Goal: Transaction & Acquisition: Purchase product/service

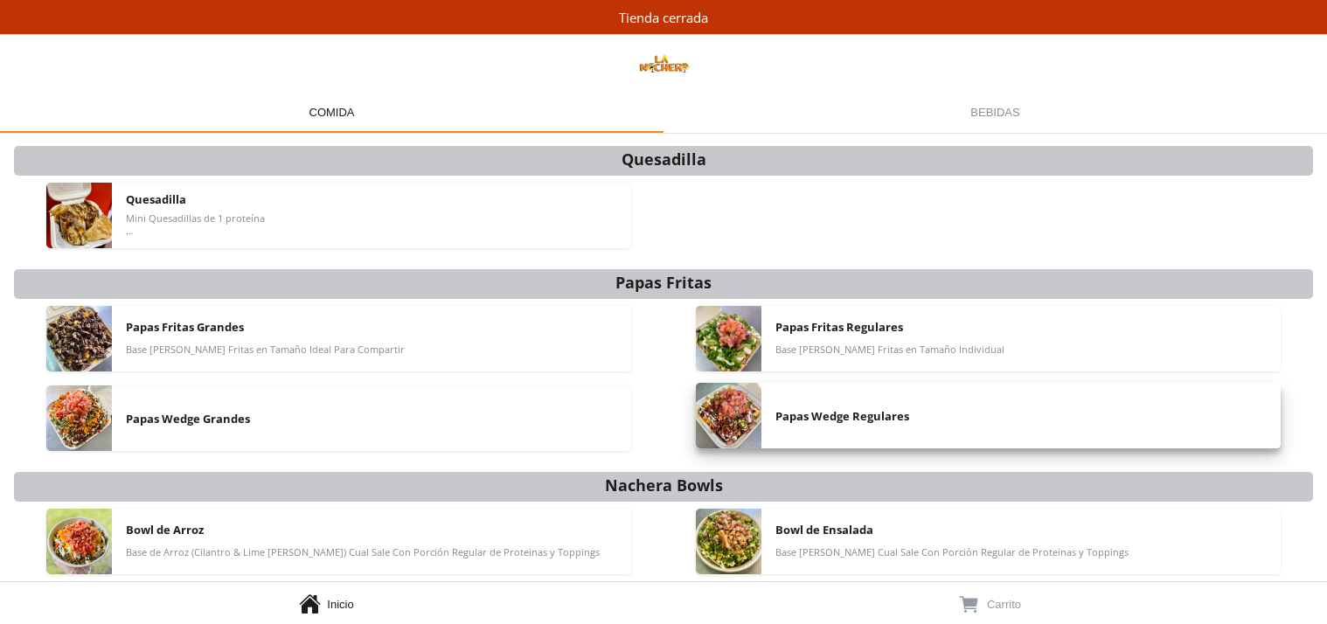
scroll to position [371, 0]
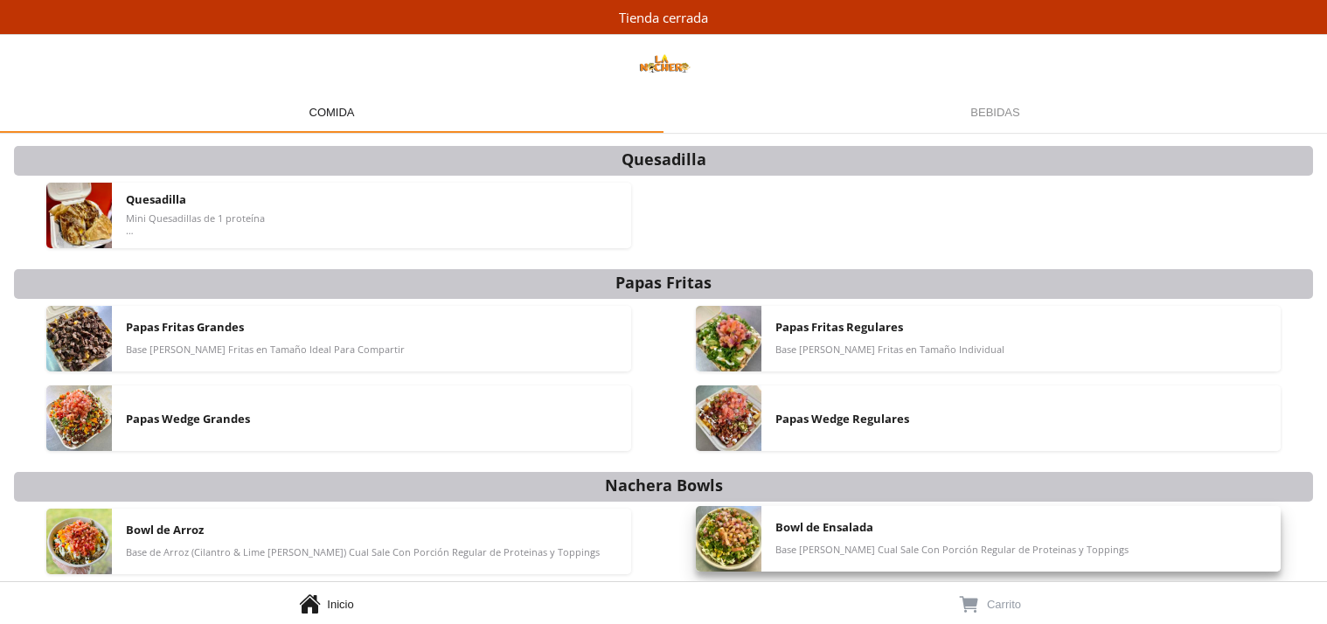
click at [832, 558] on div "Bowl de Ensalada Base [PERSON_NAME] Cual Sale Con Porción Regular de Proteinas …" at bounding box center [1020, 539] width 491 height 66
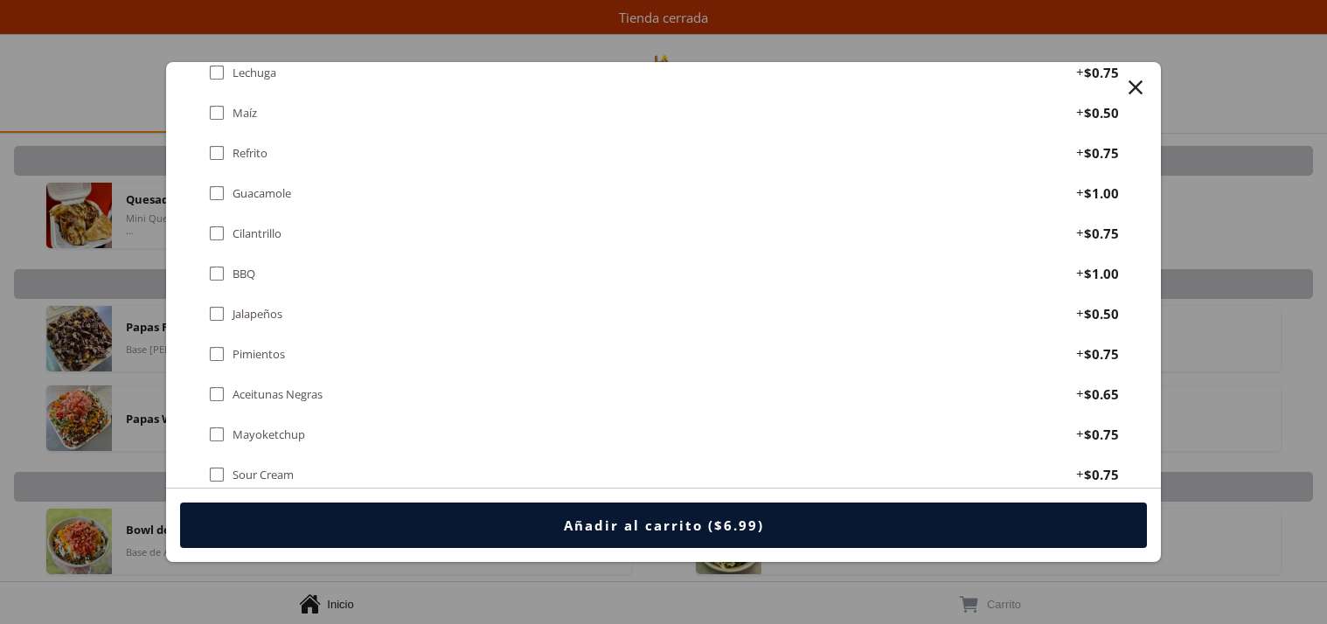
scroll to position [1296, 0]
click at [219, 183] on div "" at bounding box center [216, 192] width 17 height 19
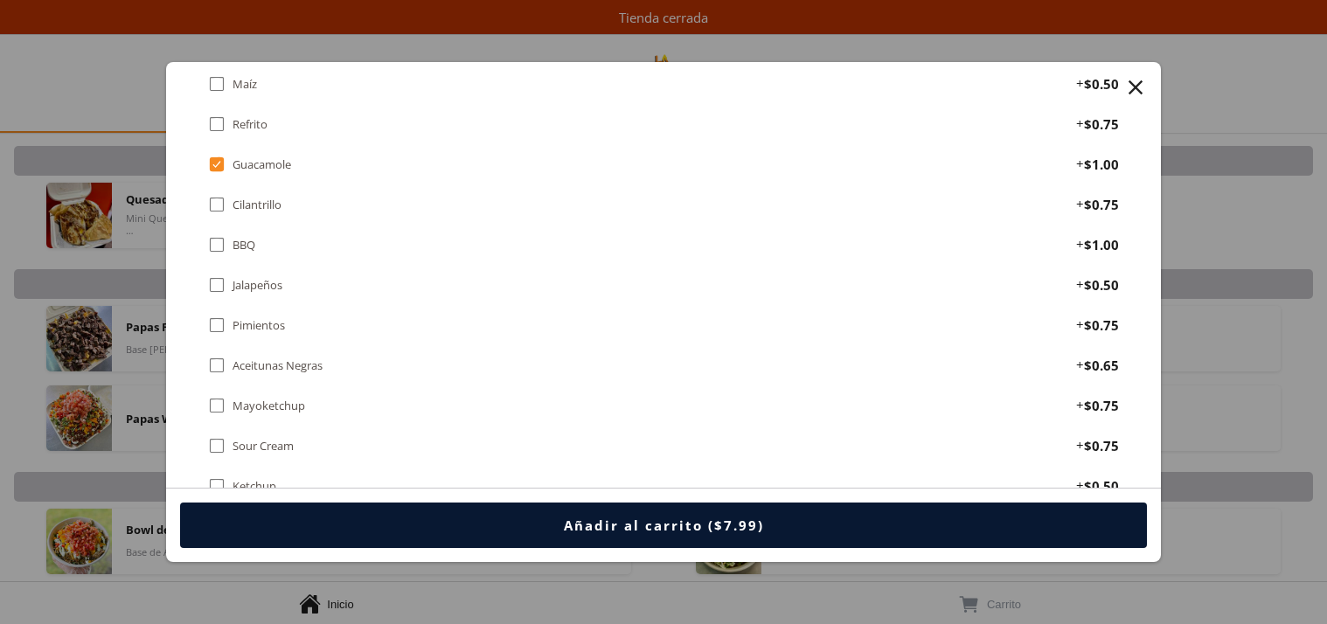
scroll to position [1334, 0]
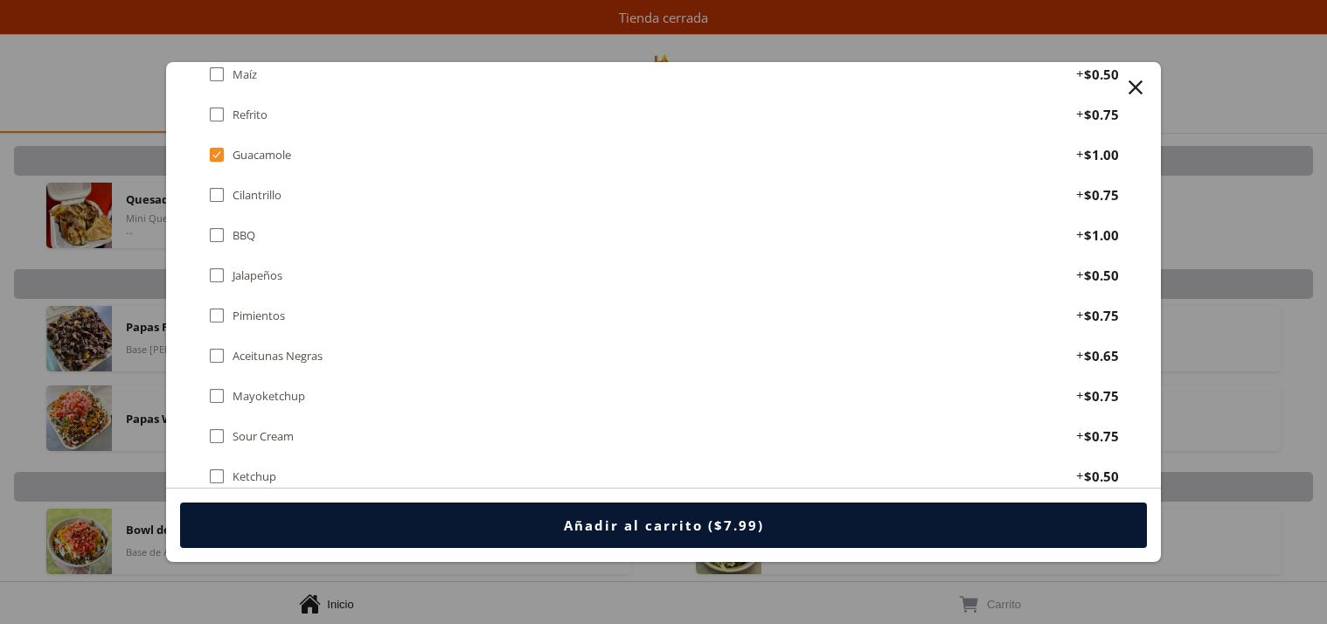
click at [247, 268] on div "Jalapeños" at bounding box center [258, 275] width 50 height 15
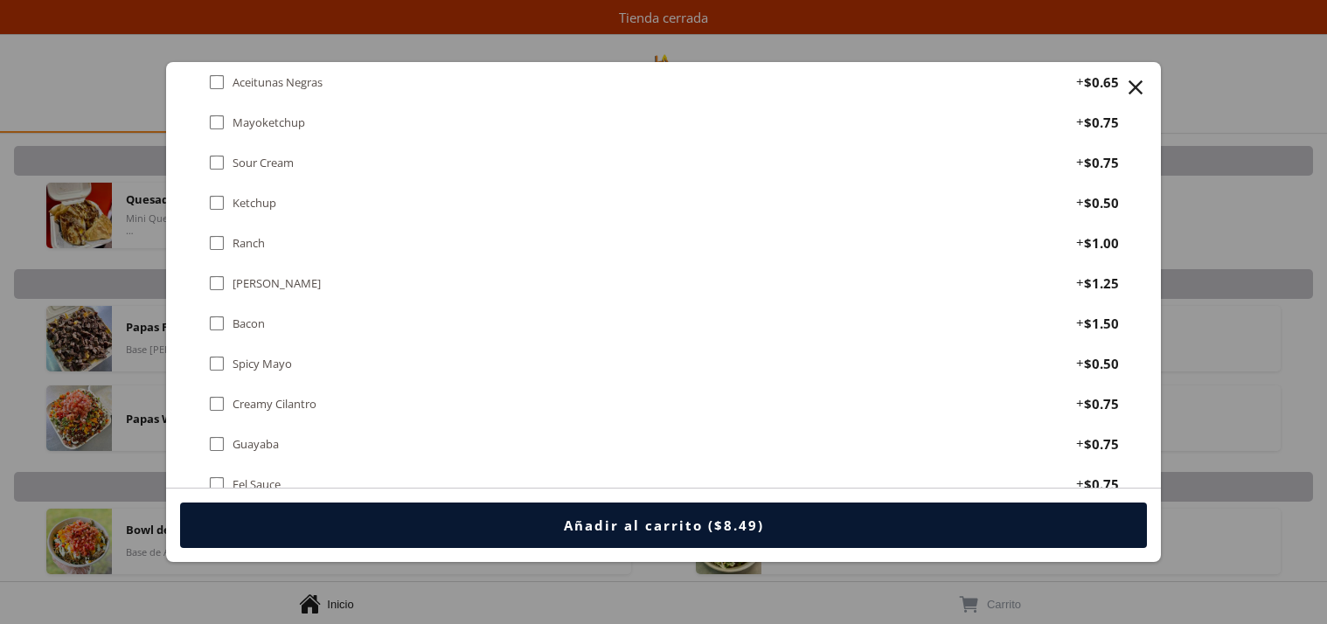
scroll to position [1608, 0]
click at [242, 275] on div "[PERSON_NAME]" at bounding box center [277, 282] width 88 height 15
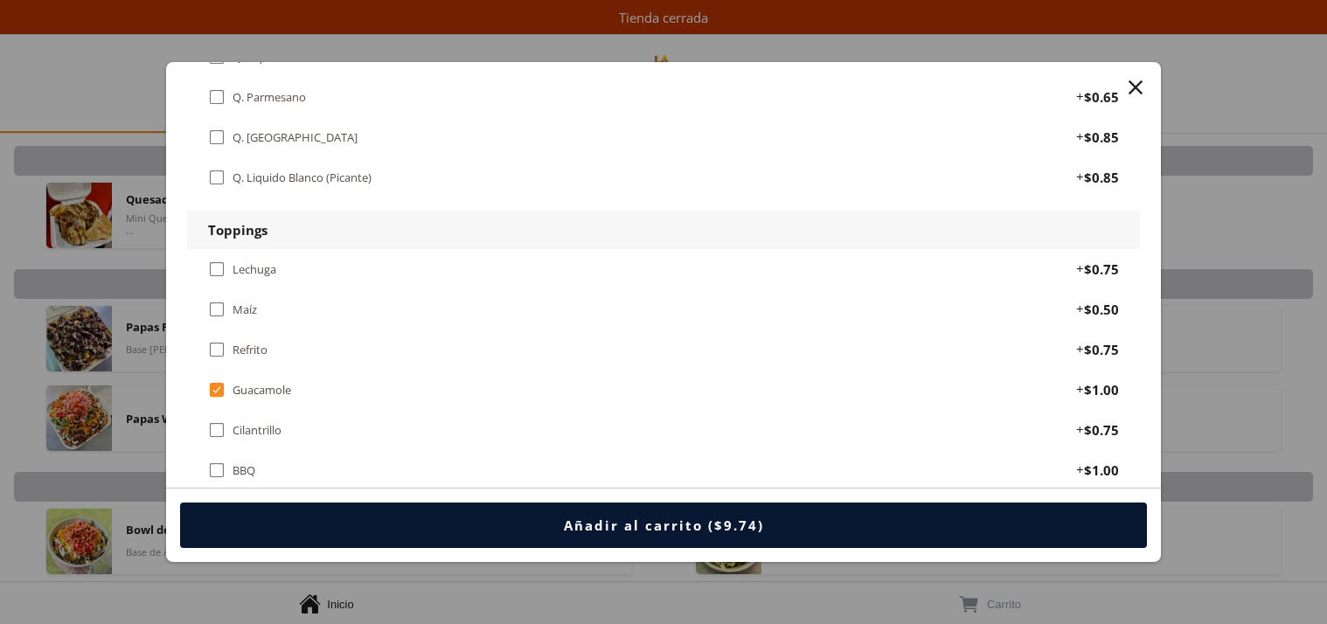
scroll to position [1110, 0]
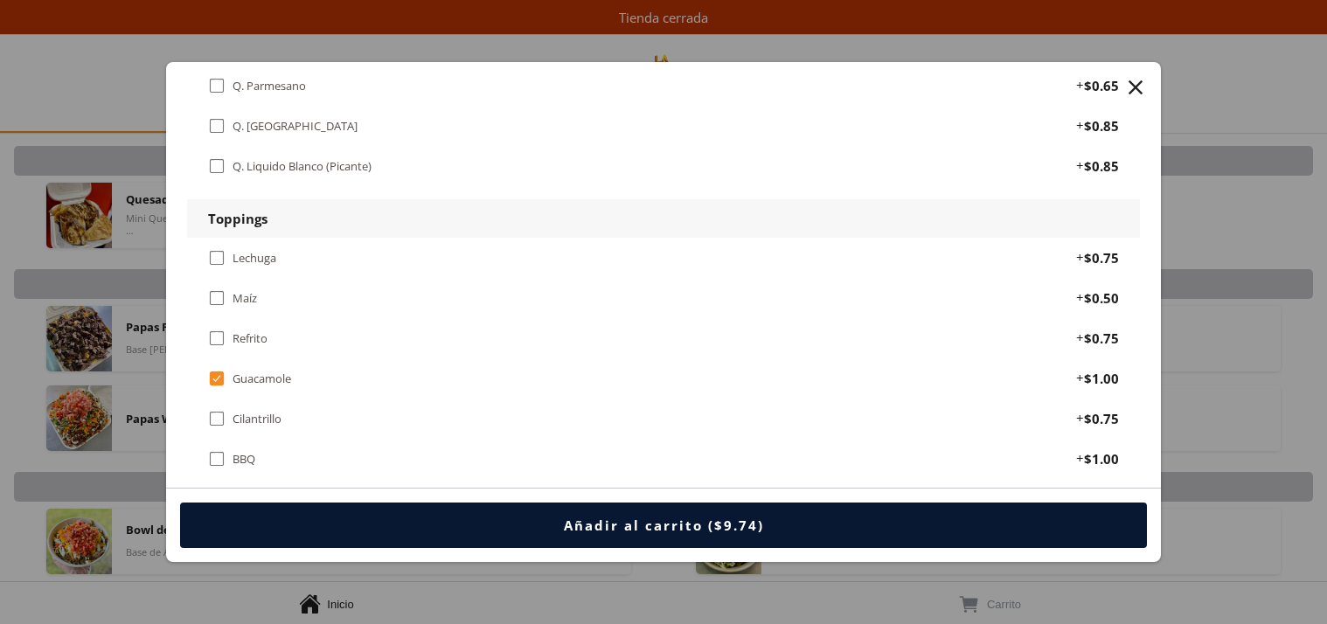
click at [214, 288] on div "" at bounding box center [216, 297] width 17 height 19
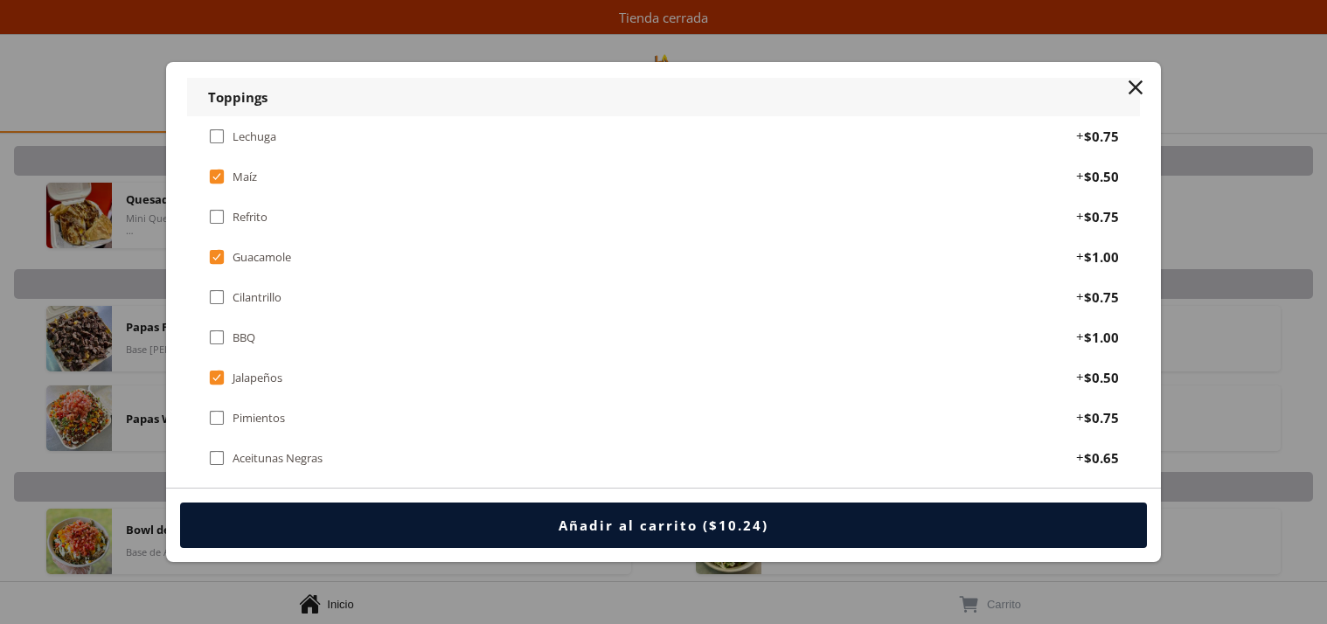
scroll to position [1237, 0]
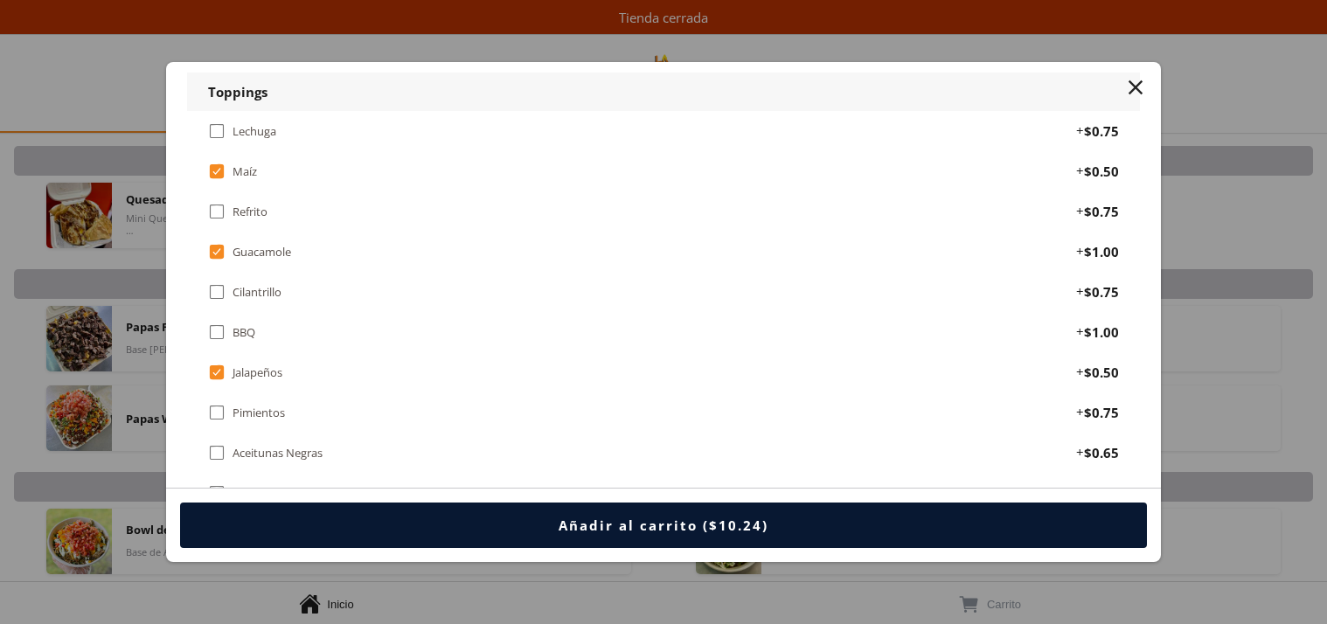
click at [217, 282] on div "" at bounding box center [216, 291] width 17 height 19
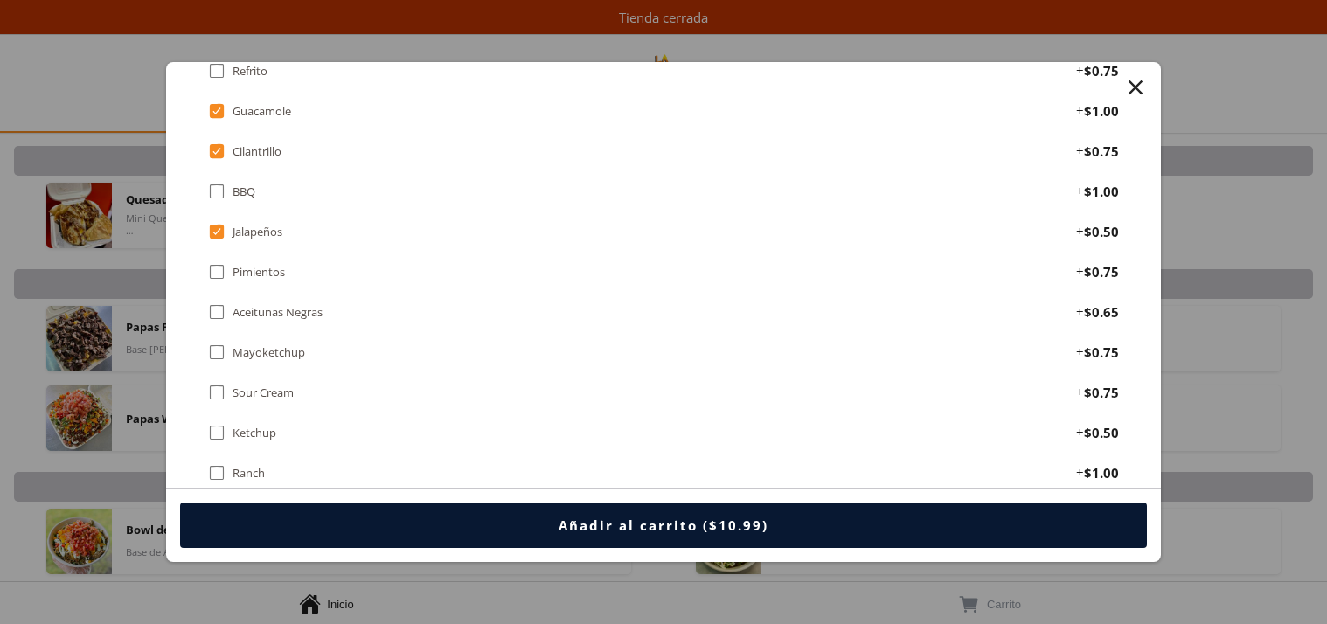
scroll to position [1380, 0]
click at [213, 260] on div "" at bounding box center [216, 269] width 17 height 19
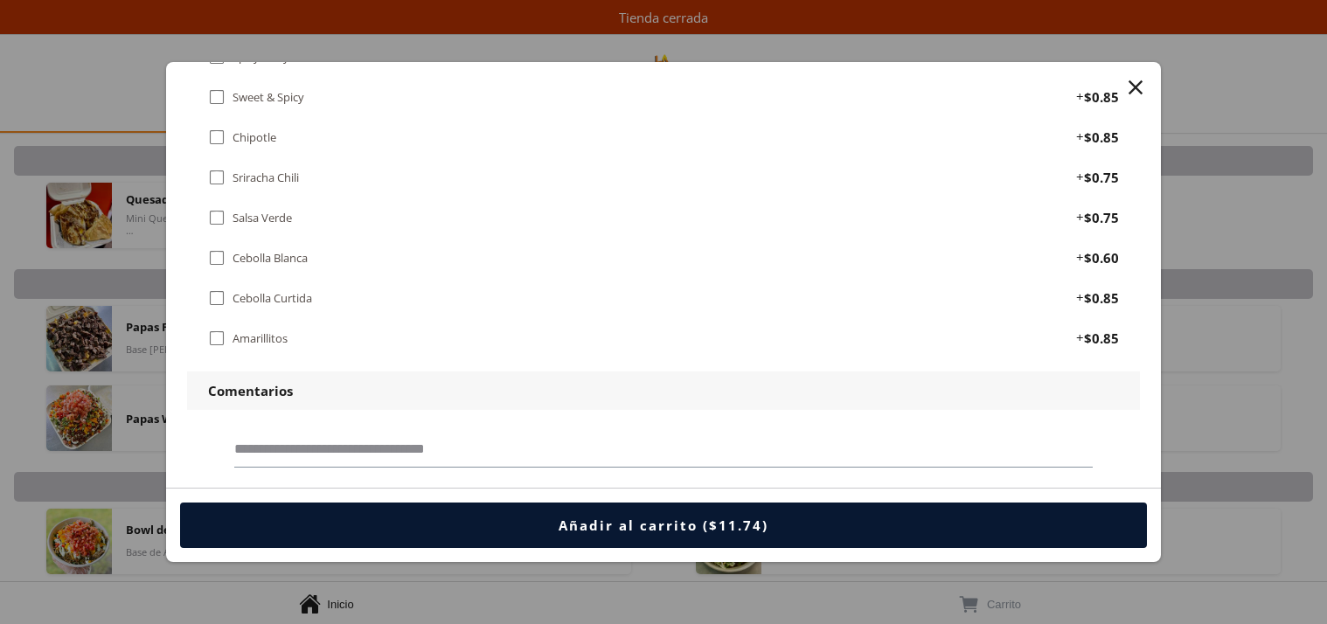
scroll to position [2074, 0]
click at [712, 525] on div "Añadir al carrito ($11.74)" at bounding box center [664, 525] width 210 height 17
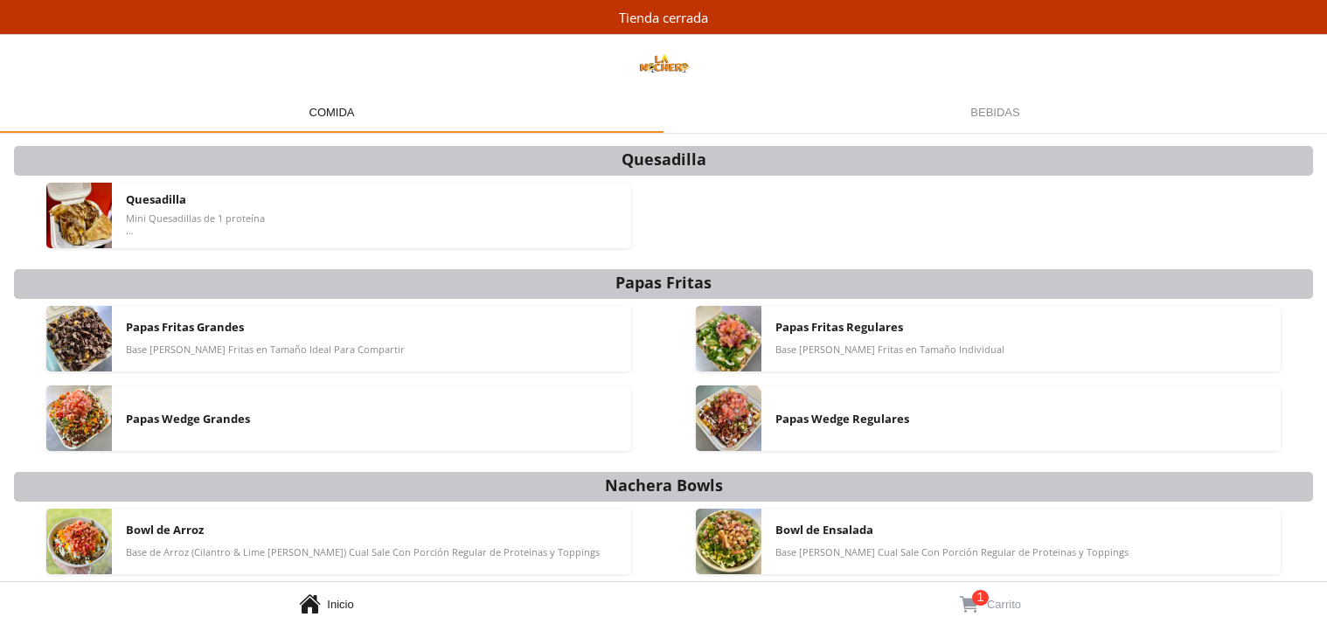
scroll to position [371, 0]
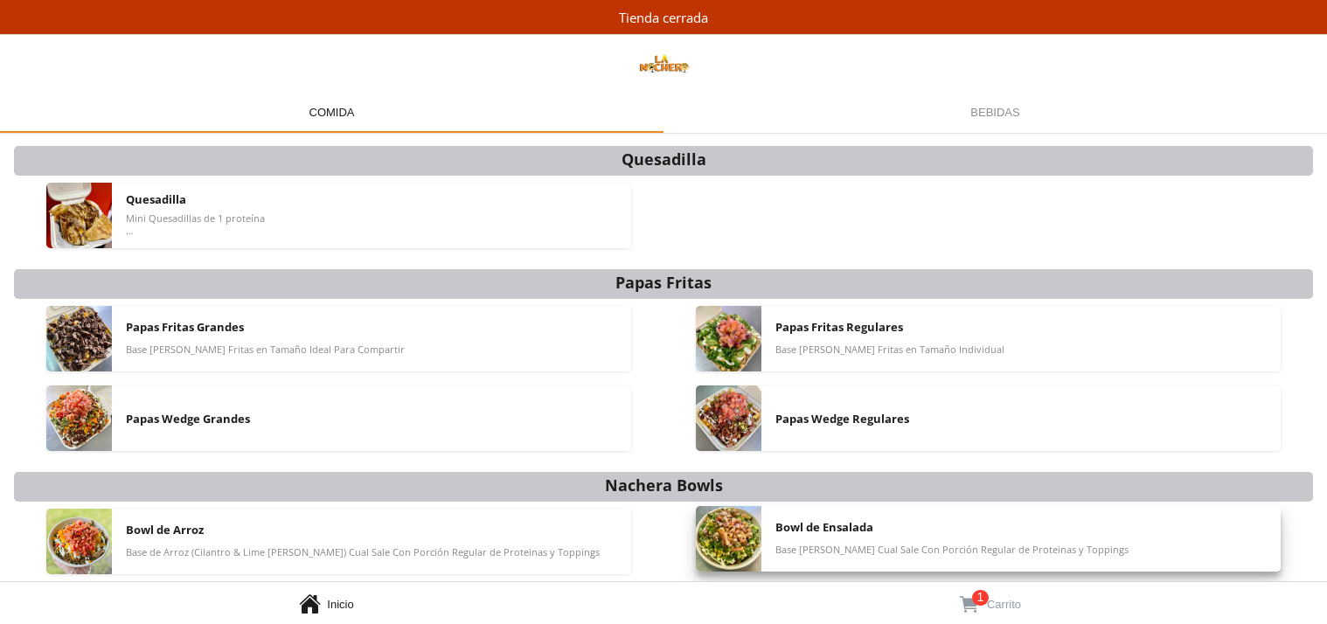
click at [889, 531] on div "Bowl de Ensalada Base [PERSON_NAME] Cual Sale Con Porción Regular de Proteinas …" at bounding box center [1020, 539] width 491 height 66
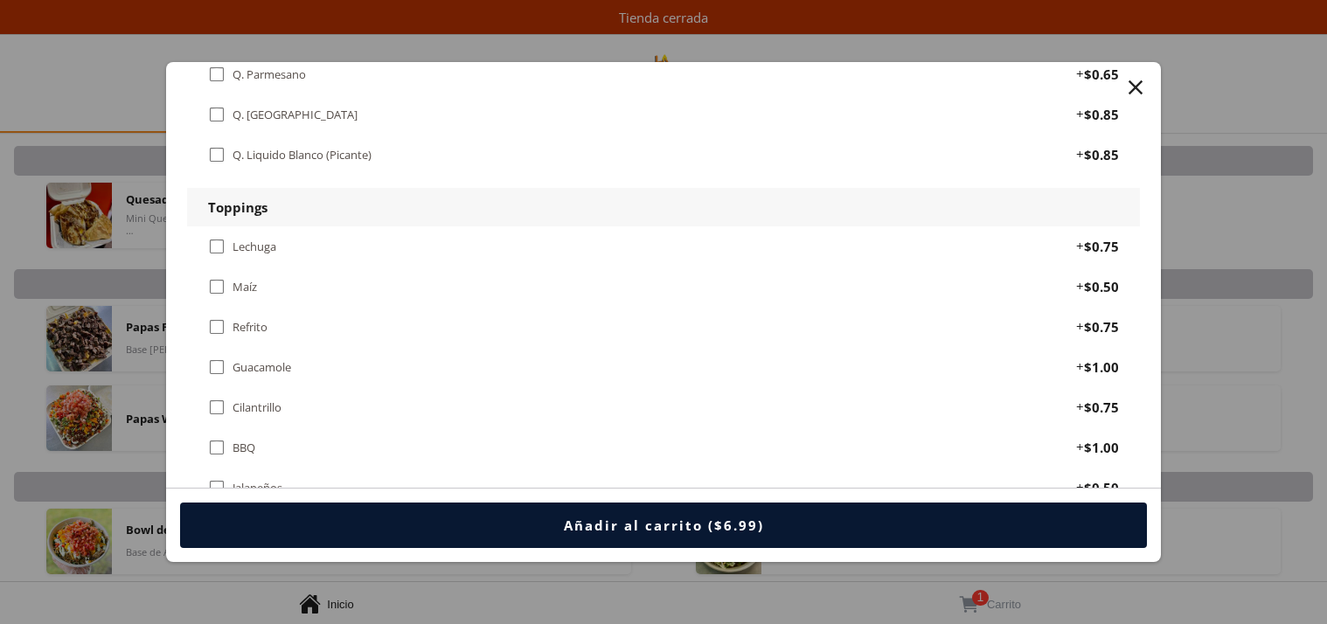
scroll to position [1148, 0]
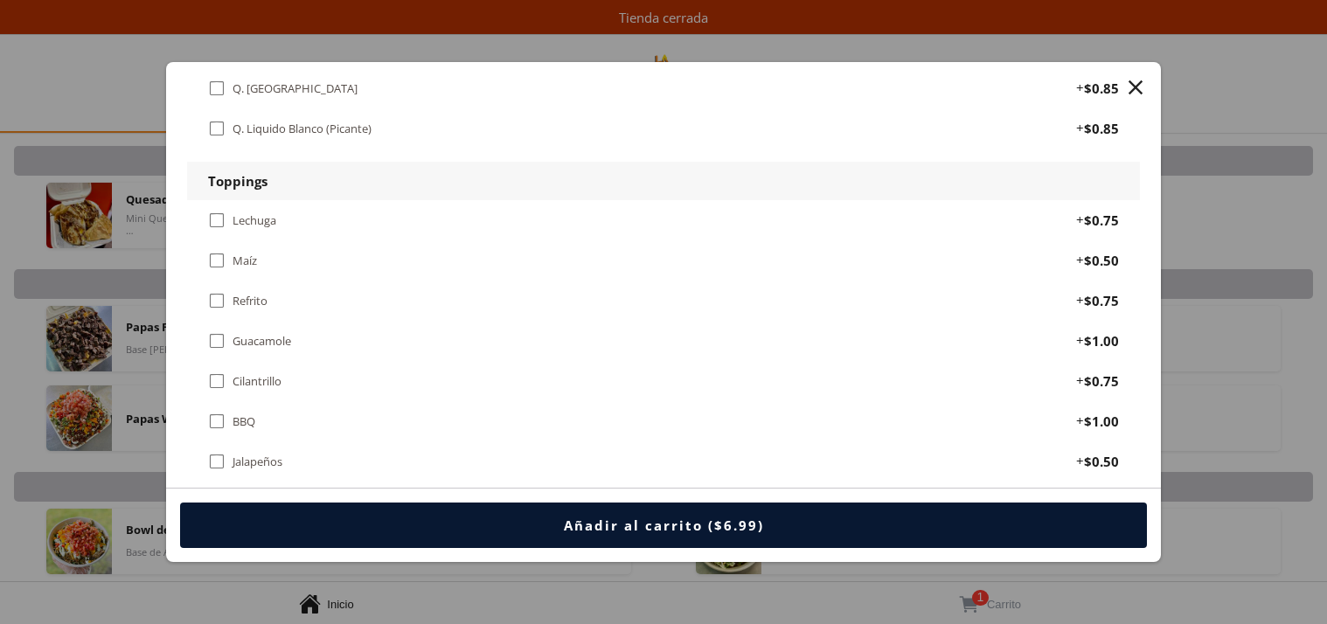
click at [219, 211] on div "" at bounding box center [216, 220] width 17 height 19
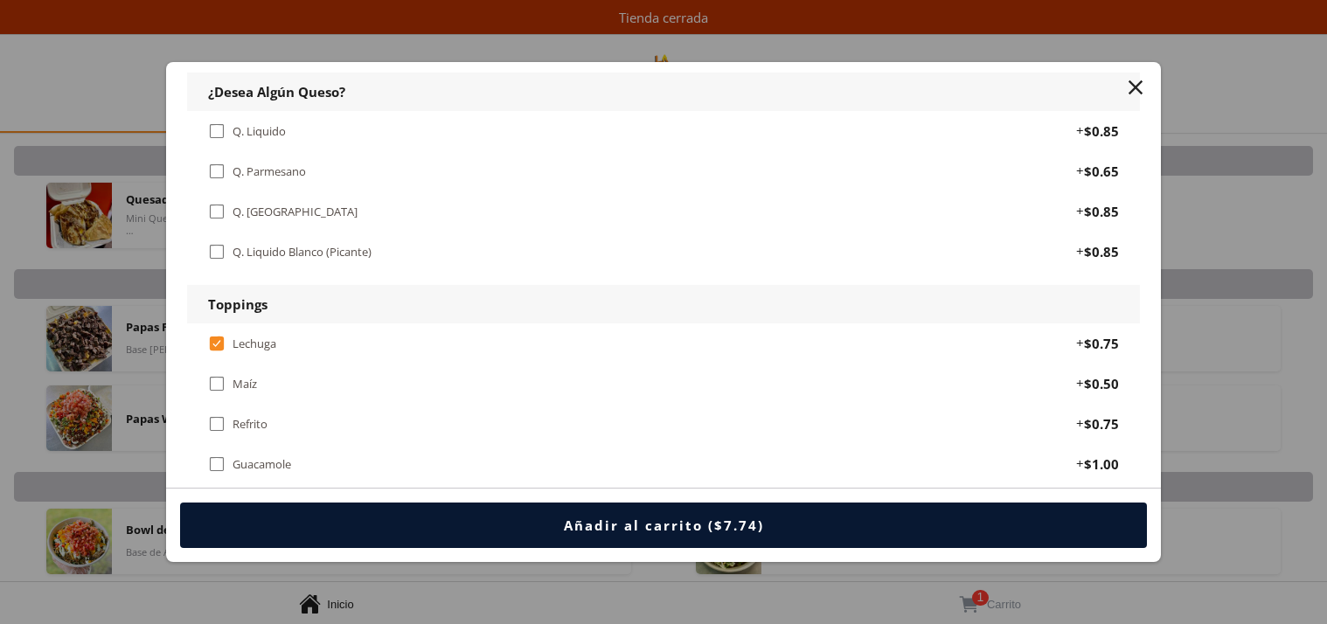
scroll to position [858, 0]
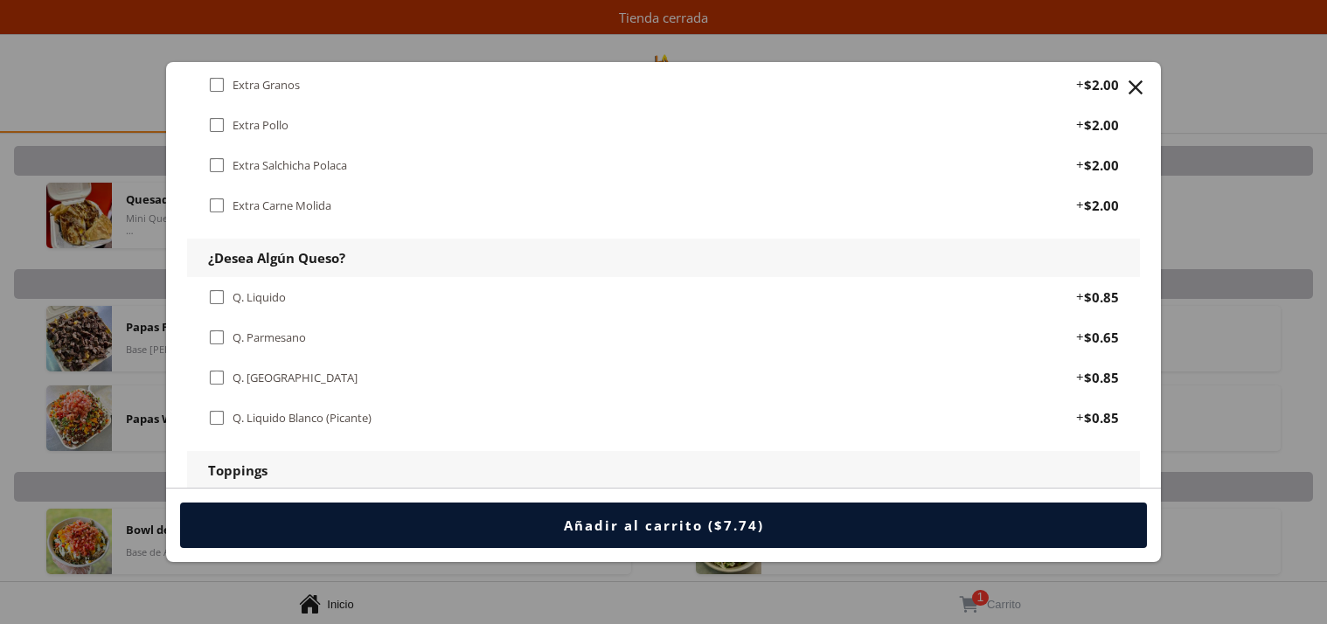
click at [212, 328] on div "" at bounding box center [216, 337] width 17 height 19
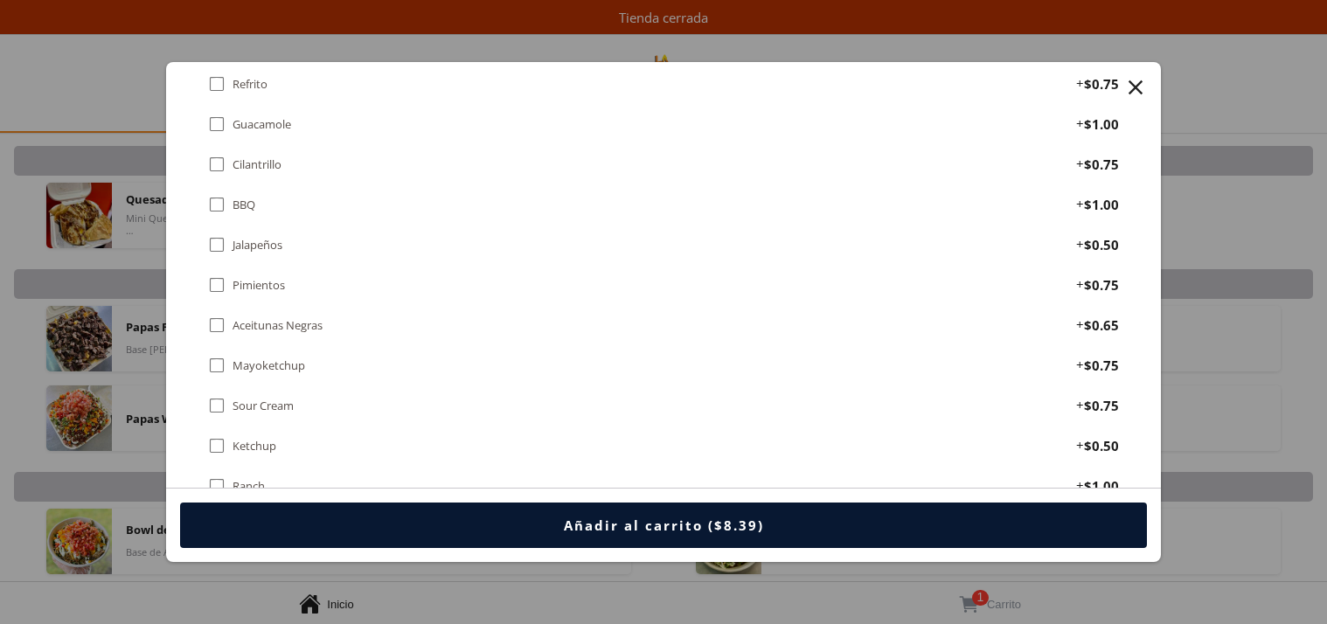
scroll to position [1367, 0]
click at [219, 313] on div "" at bounding box center [216, 322] width 17 height 19
click at [213, 273] on div "" at bounding box center [216, 282] width 17 height 19
click at [217, 514] on div "" at bounding box center [216, 523] width 17 height 19
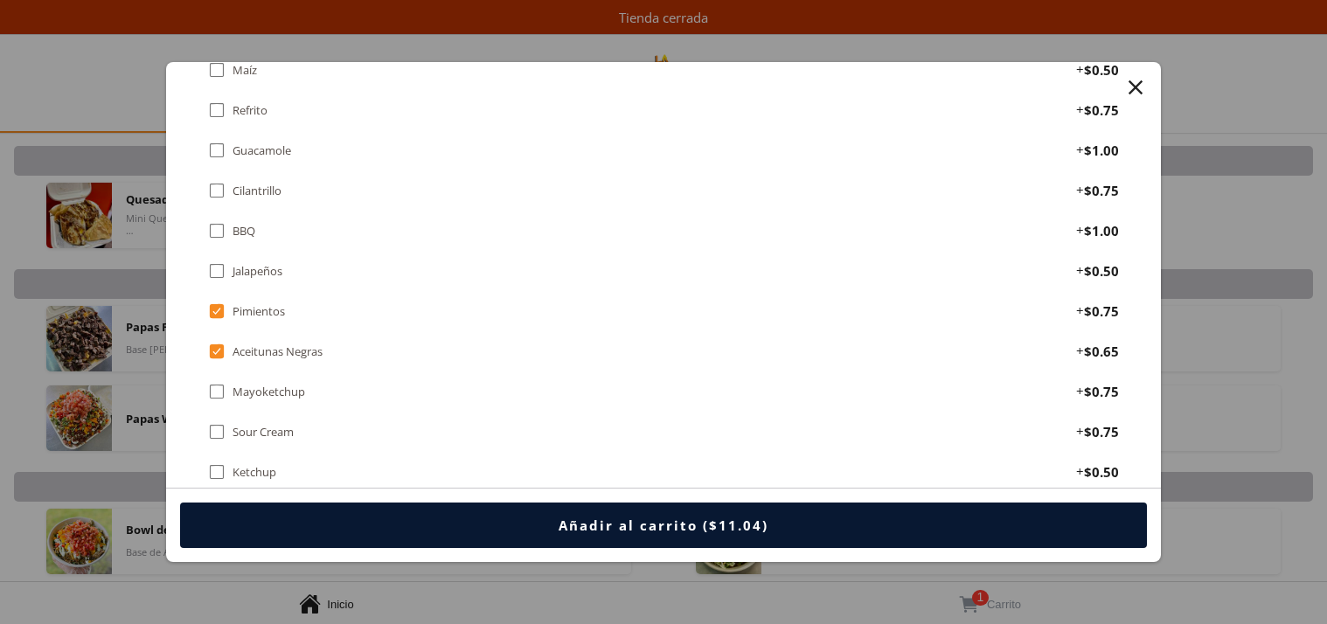
scroll to position [1330, 0]
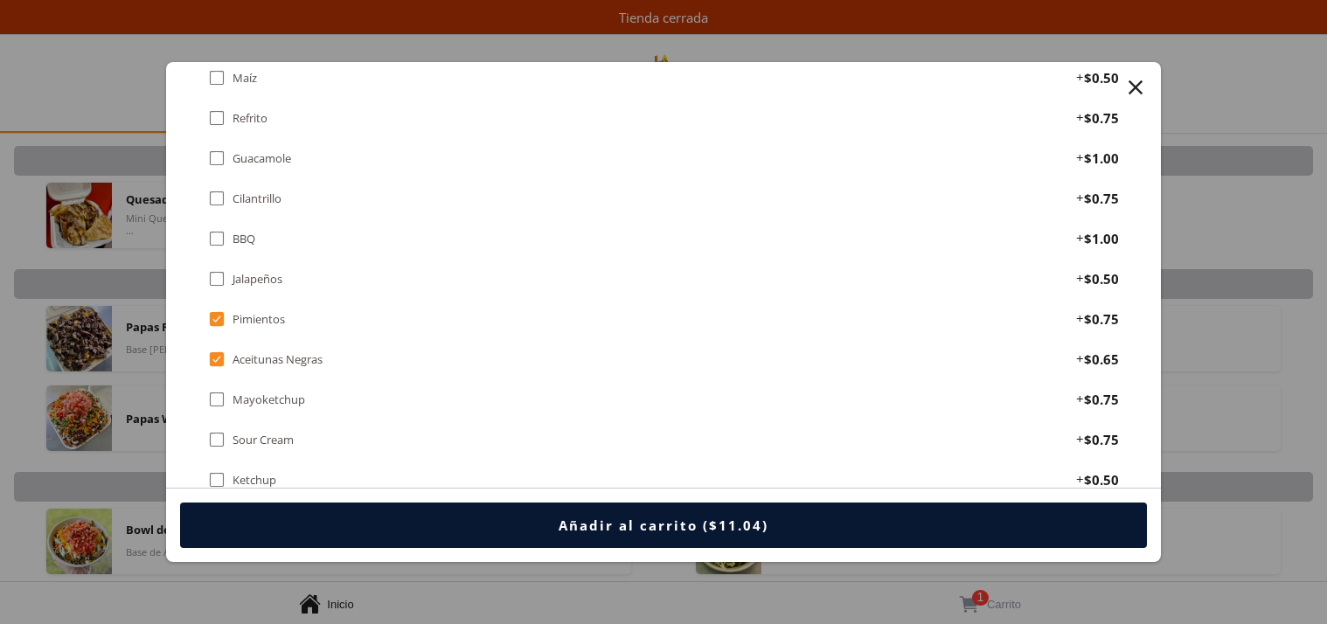
click at [216, 430] on div "" at bounding box center [216, 439] width 17 height 19
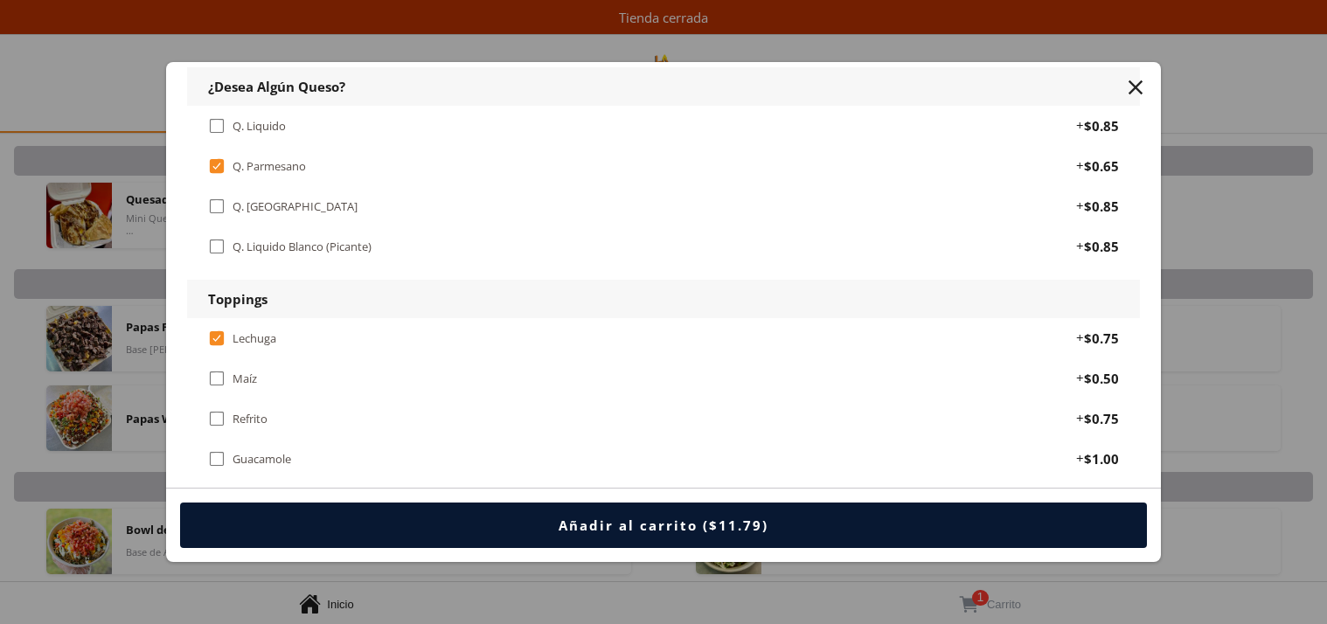
scroll to position [788, 0]
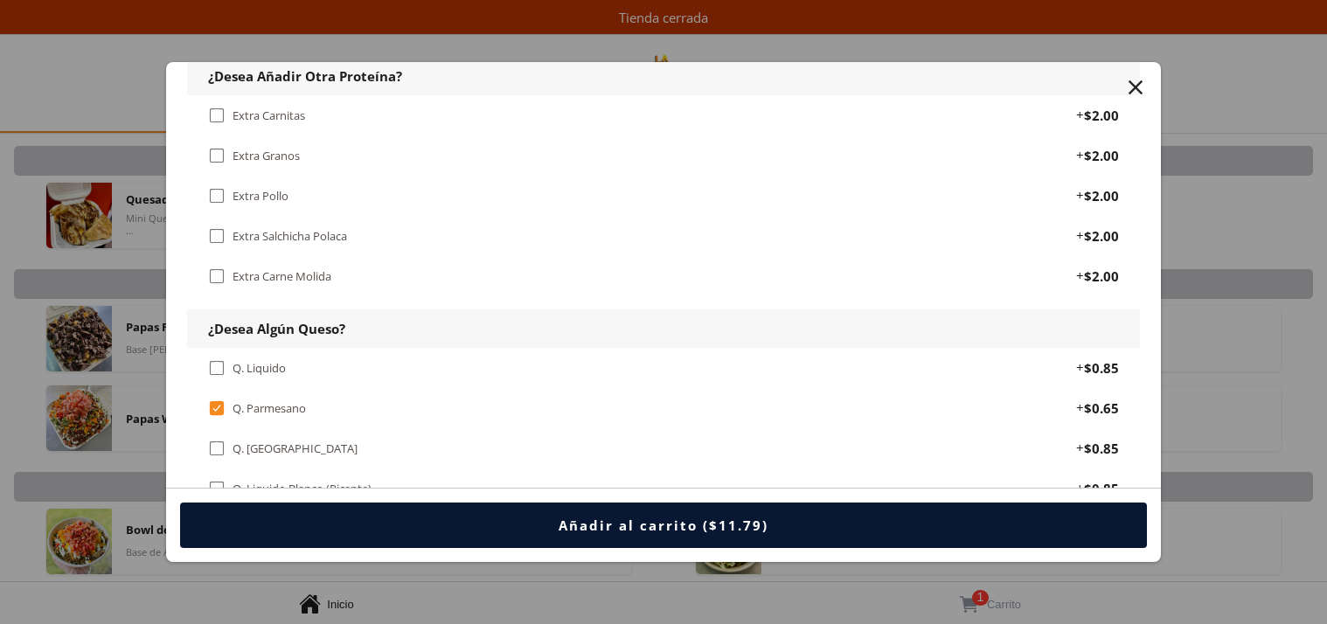
click at [693, 514] on button "Añadir al carrito ($11.79)" at bounding box center [664, 525] width 968 height 45
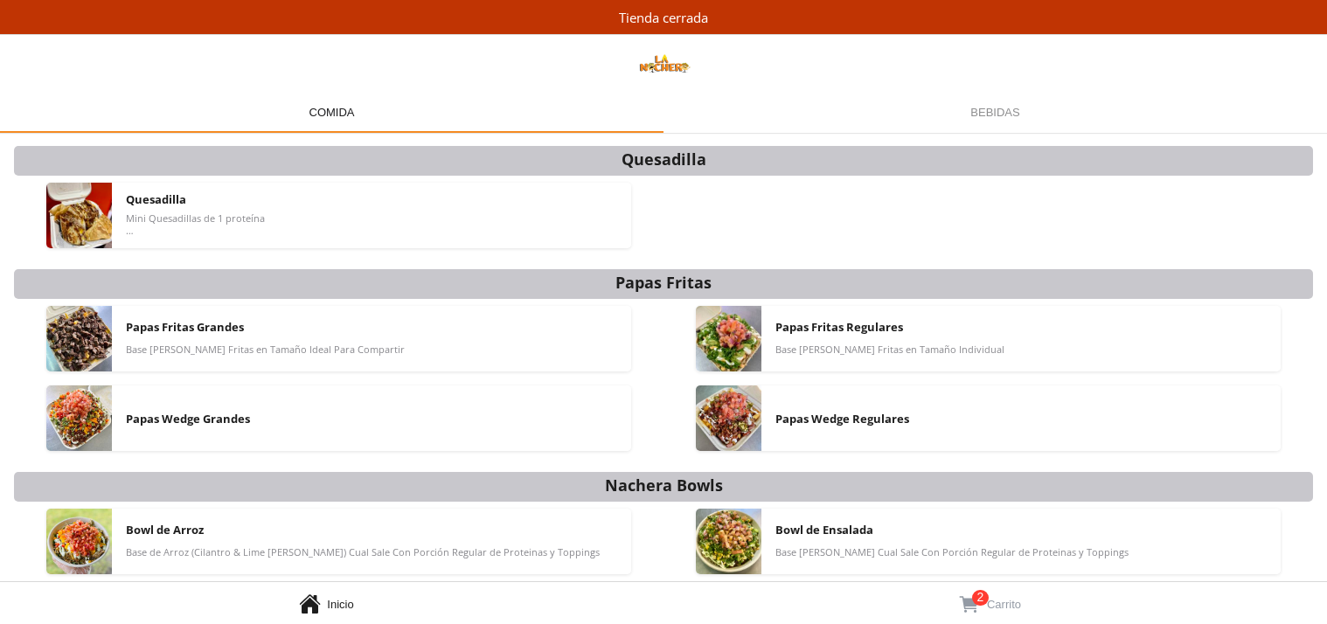
click at [1008, 598] on span "Carrito" at bounding box center [1004, 604] width 34 height 13
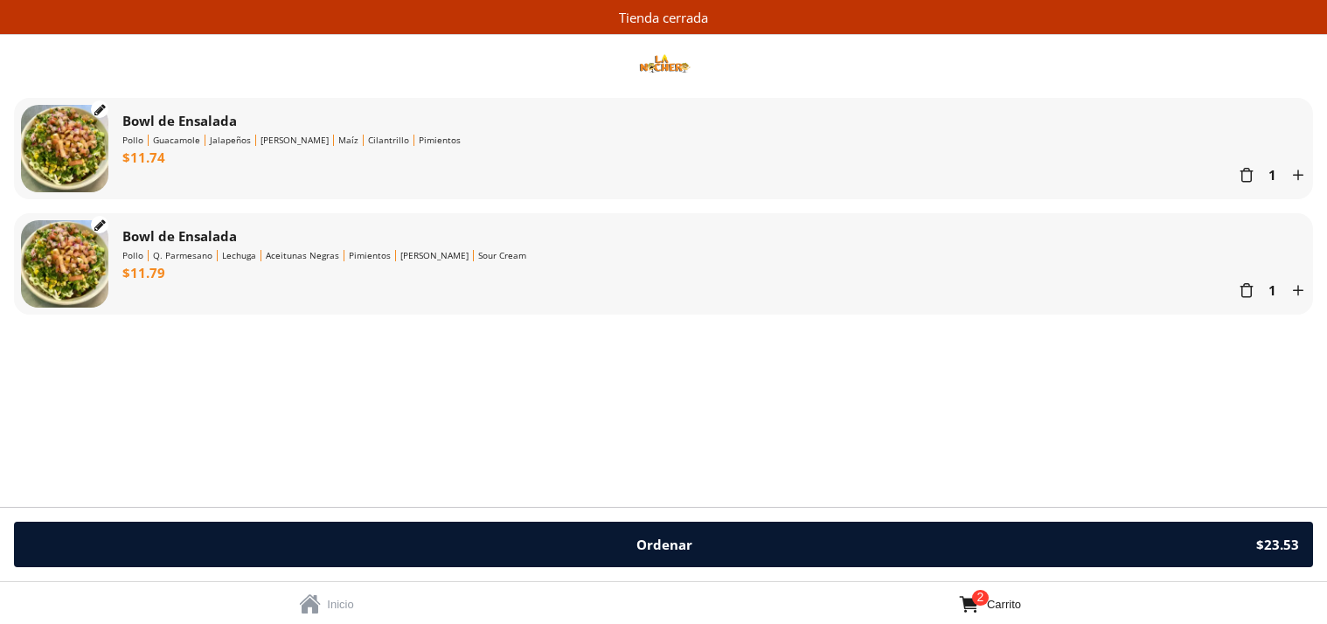
click at [1027, 164] on div "Bowl de Ensalada Pollo Guacamole Jalapeños [PERSON_NAME] Maíz Cilantrillo Pimie…" at bounding box center [714, 144] width 1184 height 79
click at [100, 110] on div "" at bounding box center [99, 109] width 11 height 13
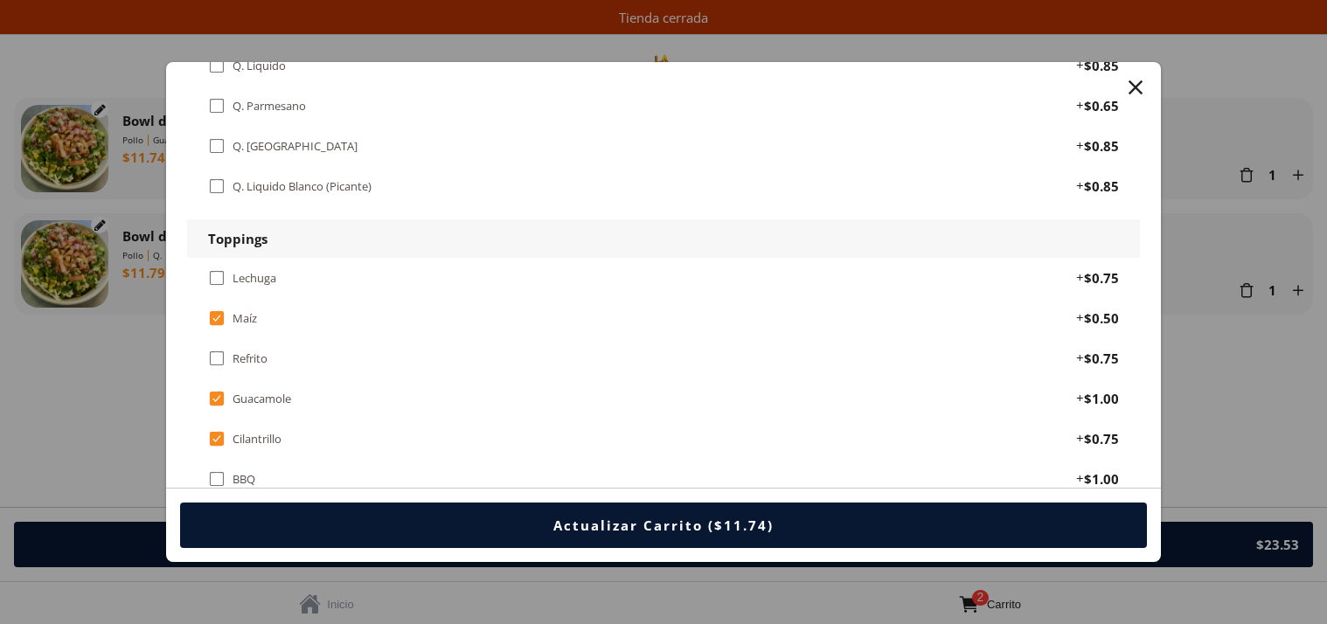
scroll to position [1113, 0]
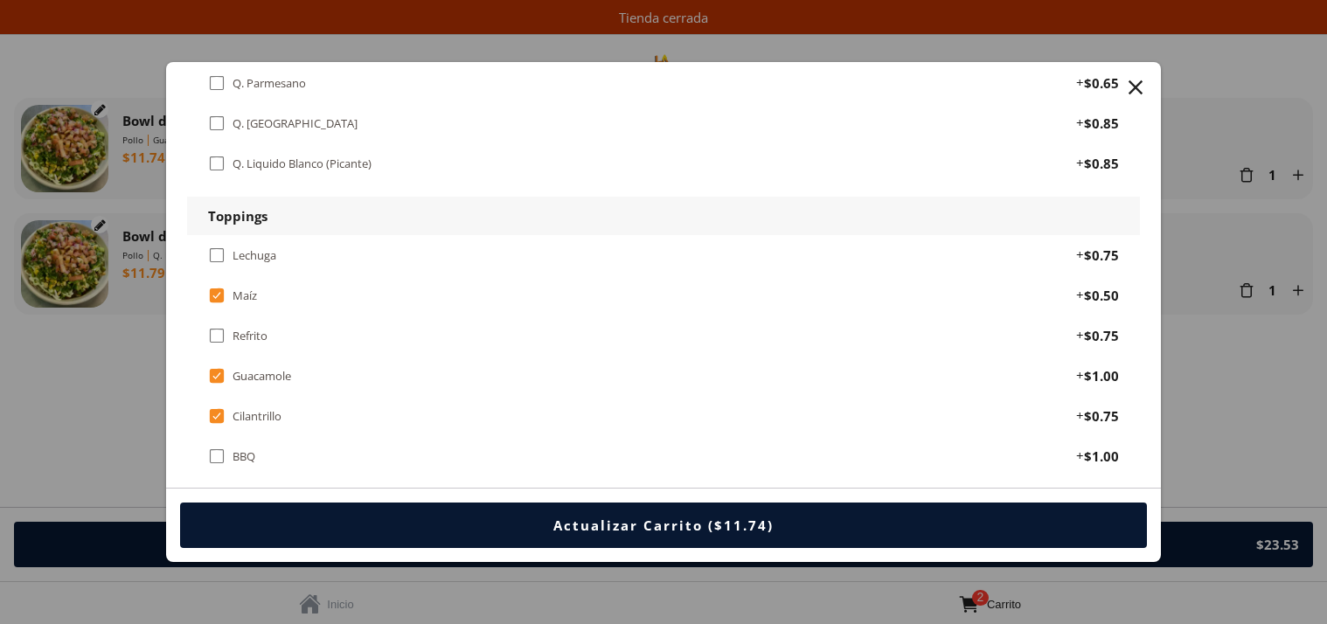
click at [217, 246] on div "" at bounding box center [216, 255] width 17 height 19
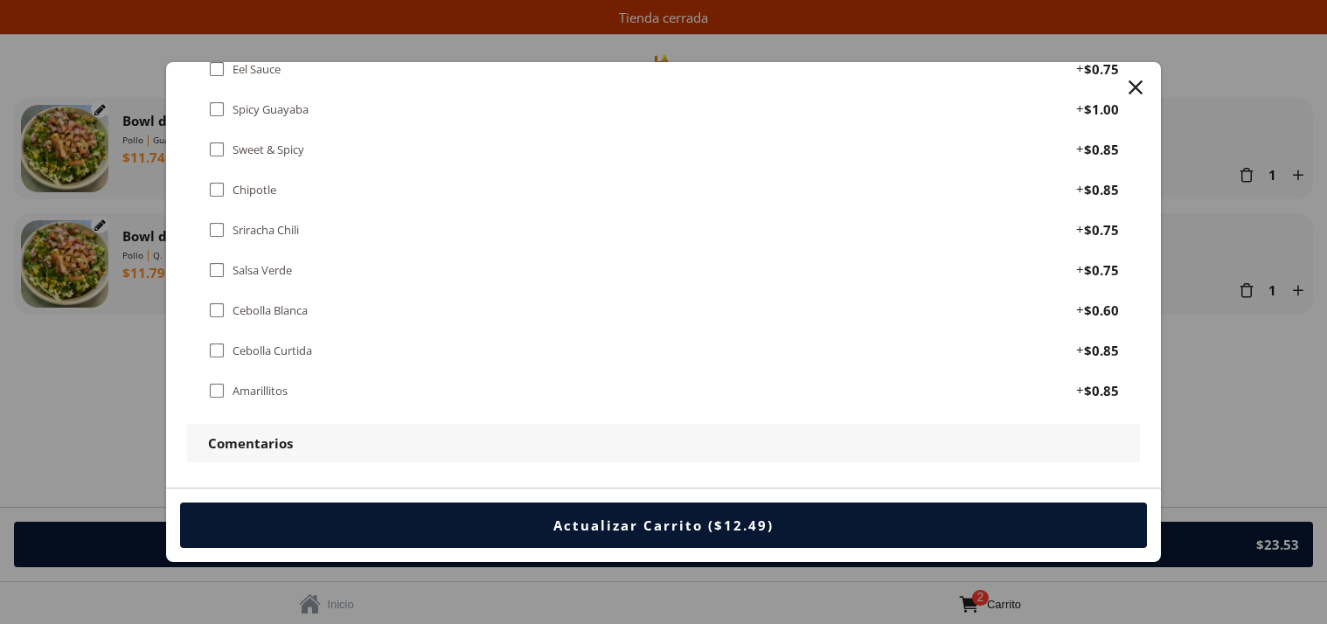
scroll to position [2022, 0]
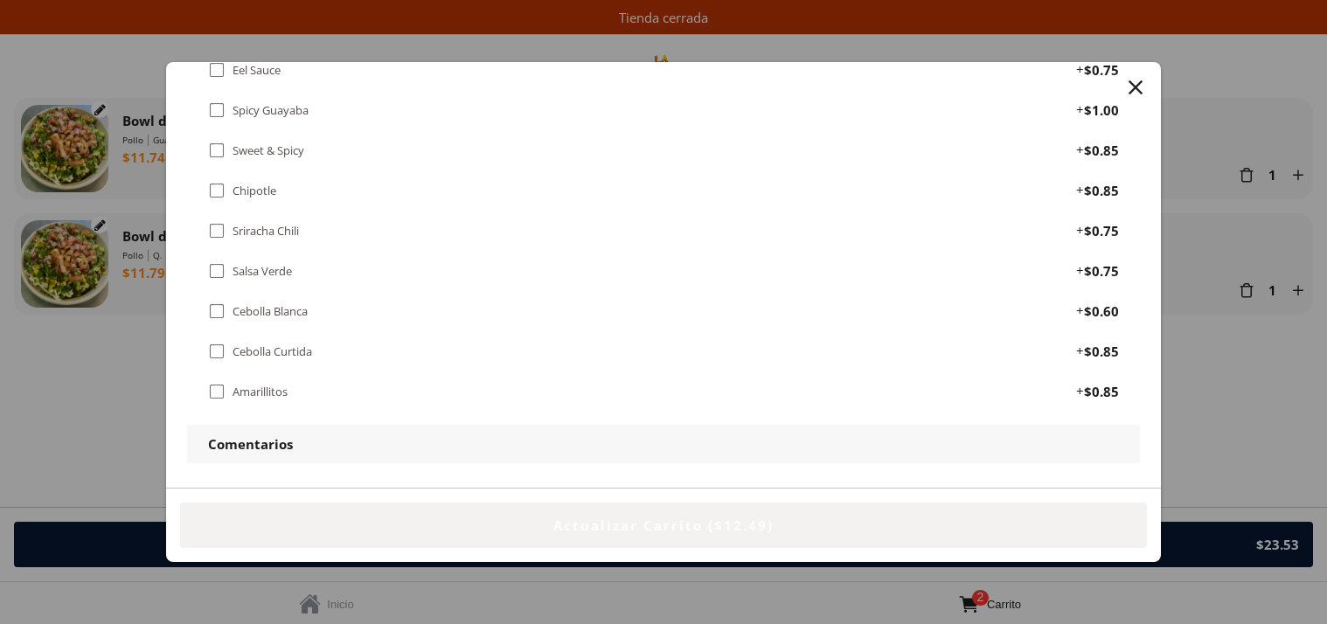
click at [691, 520] on div "Actualizar Carrito ($12.49)" at bounding box center [663, 525] width 220 height 17
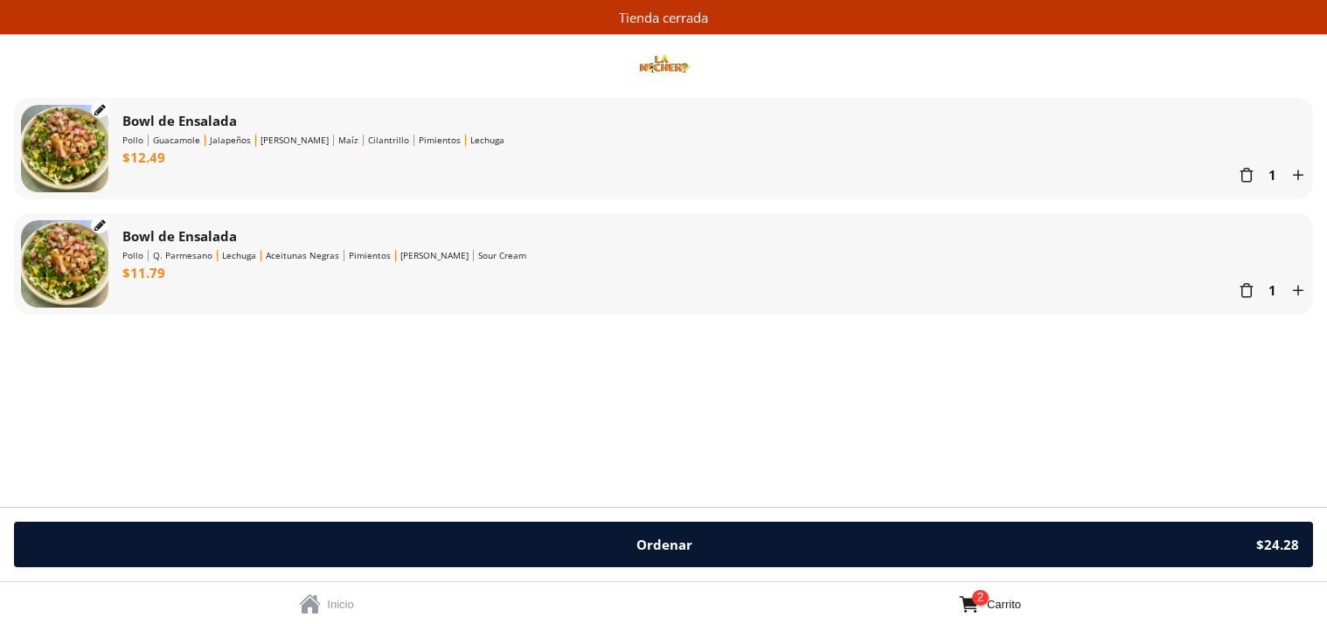
click at [356, 601] on link "  Inicio" at bounding box center [331, 603] width 663 height 42
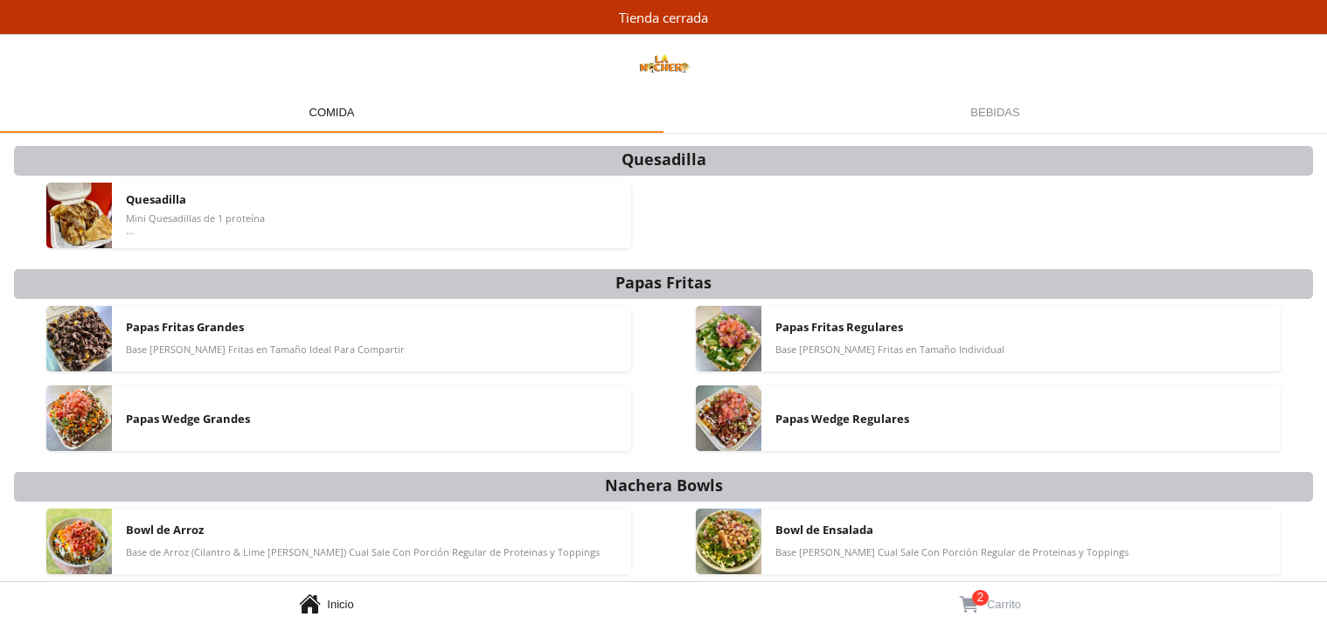
scroll to position [371, 0]
click at [388, 546] on span "Base de Arroz (Cilantro & Lime [PERSON_NAME]) Cual Sale Con Porción Regular de …" at bounding box center [363, 550] width 474 height 12
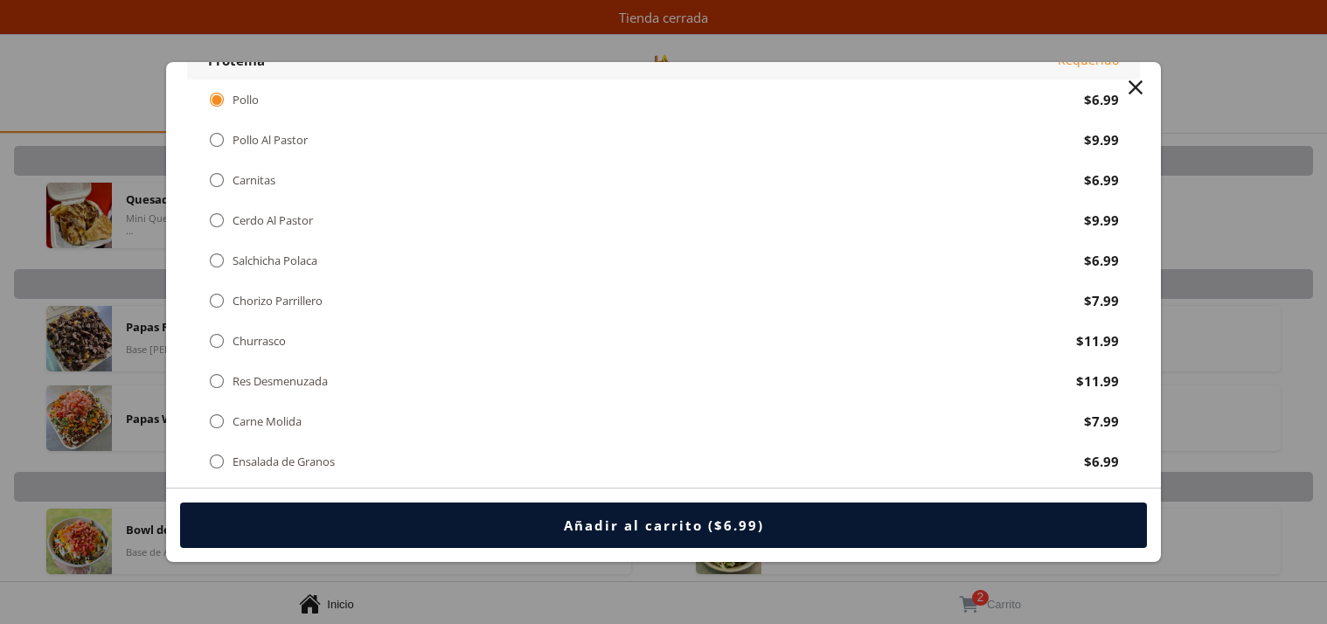
scroll to position [271, 0]
click at [265, 180] on div "Carnitas" at bounding box center [254, 178] width 43 height 15
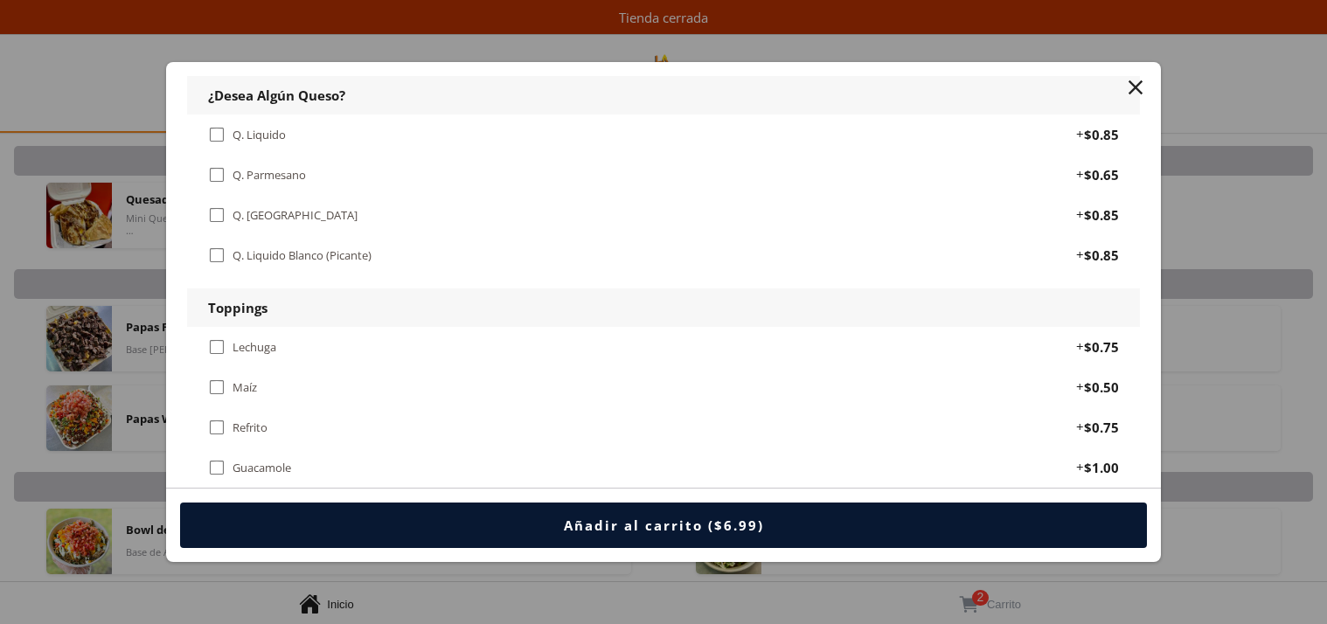
scroll to position [1022, 0]
click at [212, 164] on div "" at bounding box center [216, 173] width 17 height 19
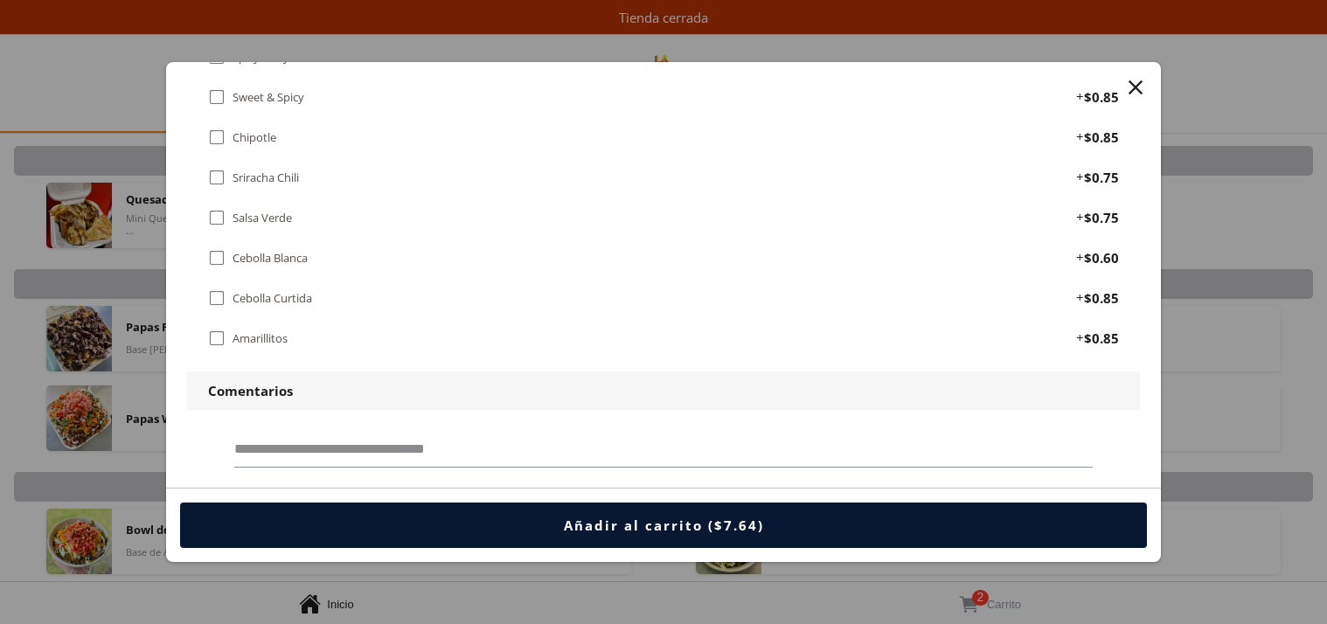
scroll to position [2074, 0]
click at [668, 527] on div "Añadir al carrito ($7.64)" at bounding box center [664, 525] width 200 height 17
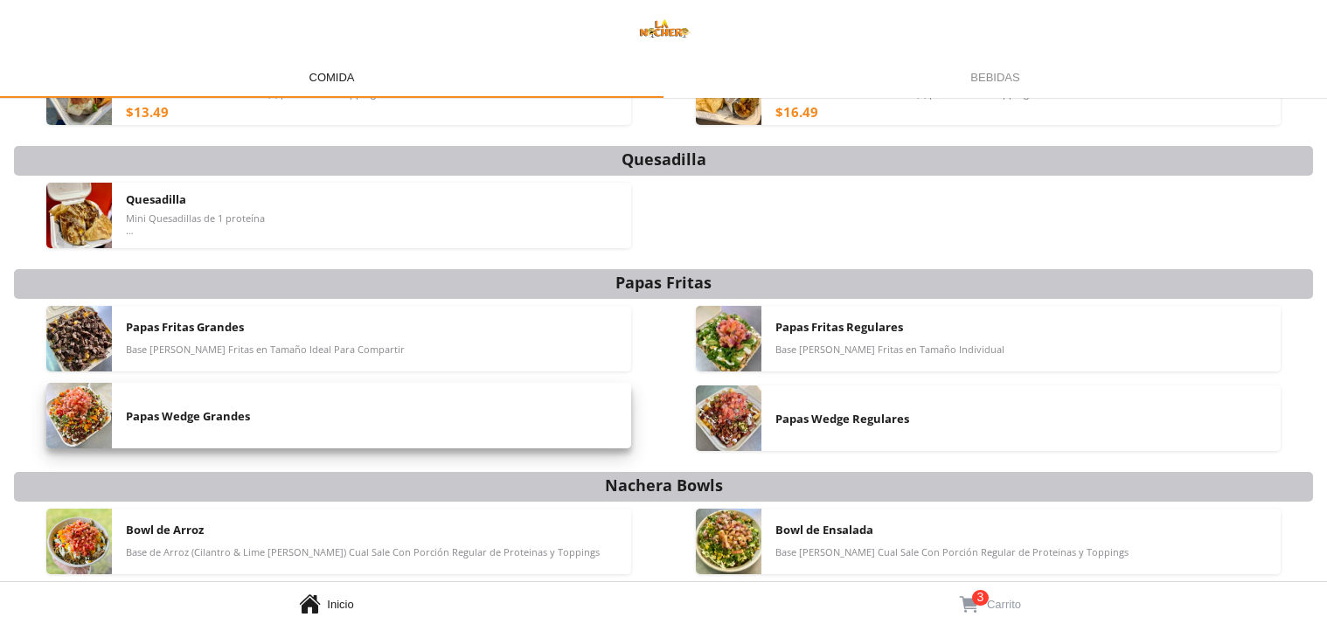
scroll to position [336, 0]
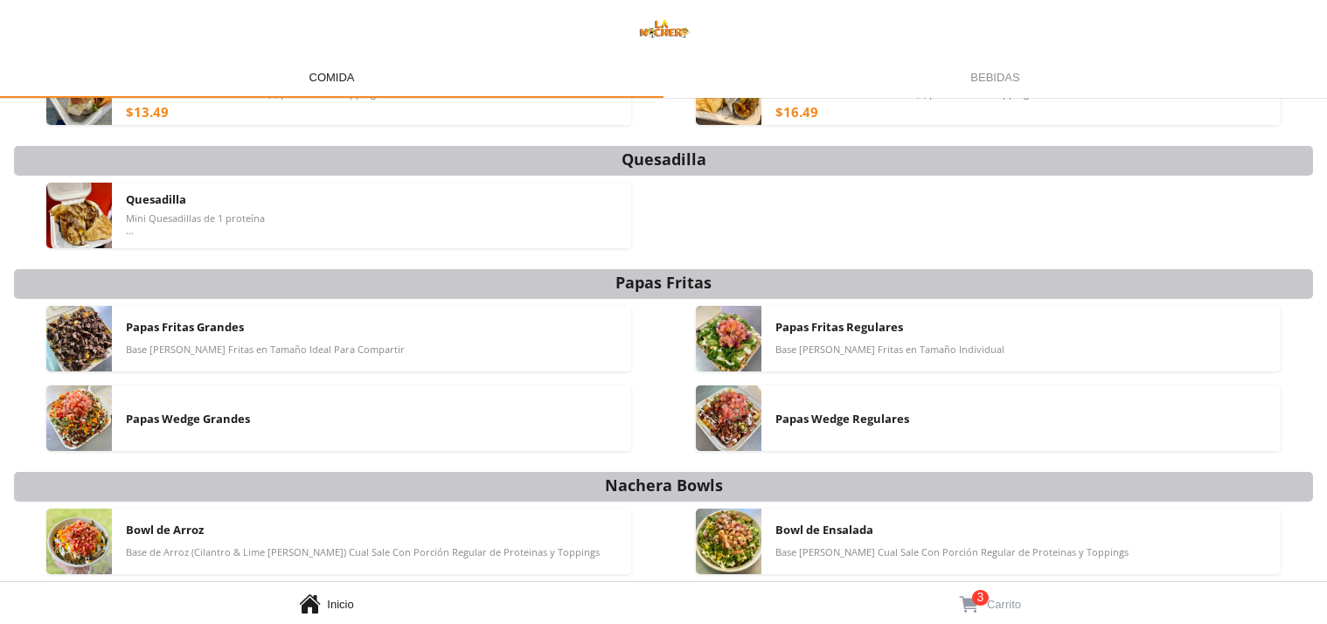
click at [1017, 593] on link "  3 Carrito" at bounding box center [994, 603] width 663 height 42
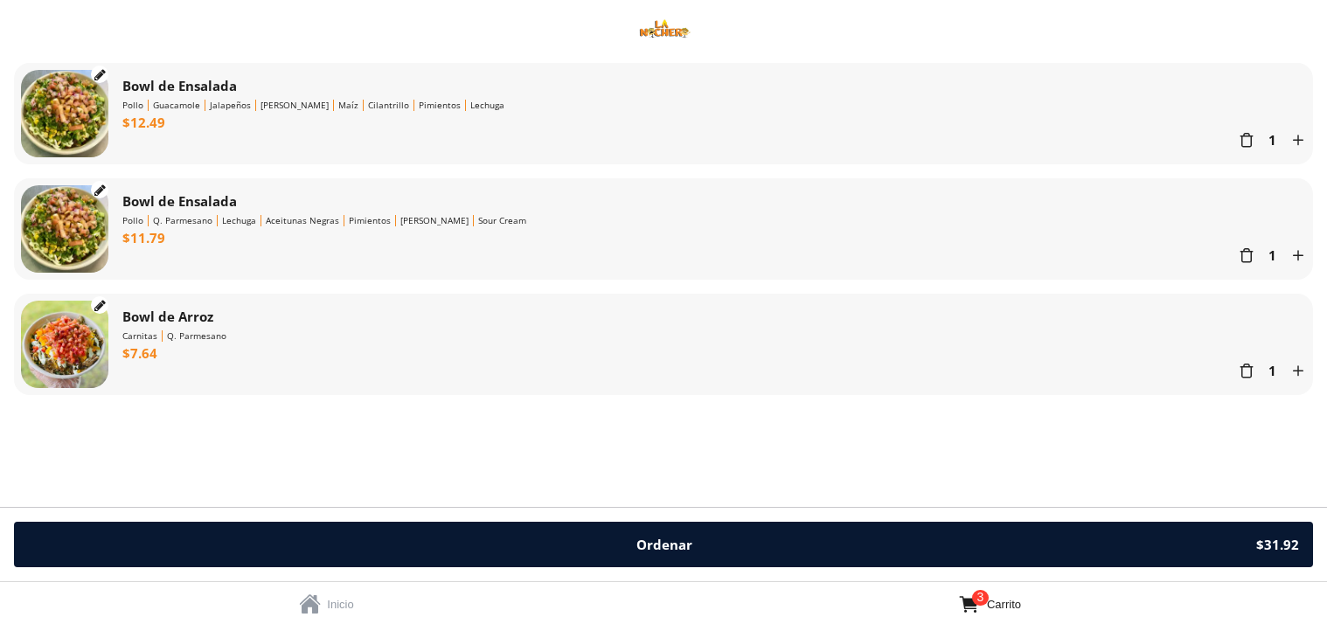
click at [673, 547] on div "Ordenar" at bounding box center [664, 544] width 56 height 17
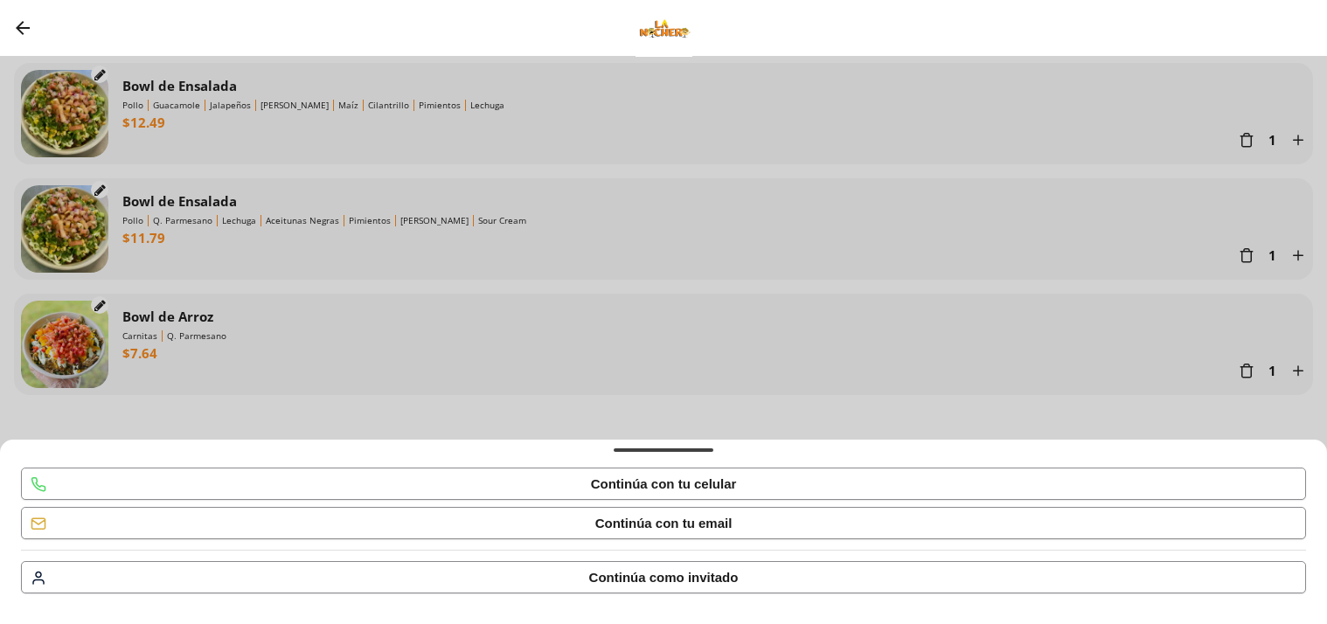
click at [687, 484] on div "Continúa con tu celular" at bounding box center [664, 484] width 146 height 17
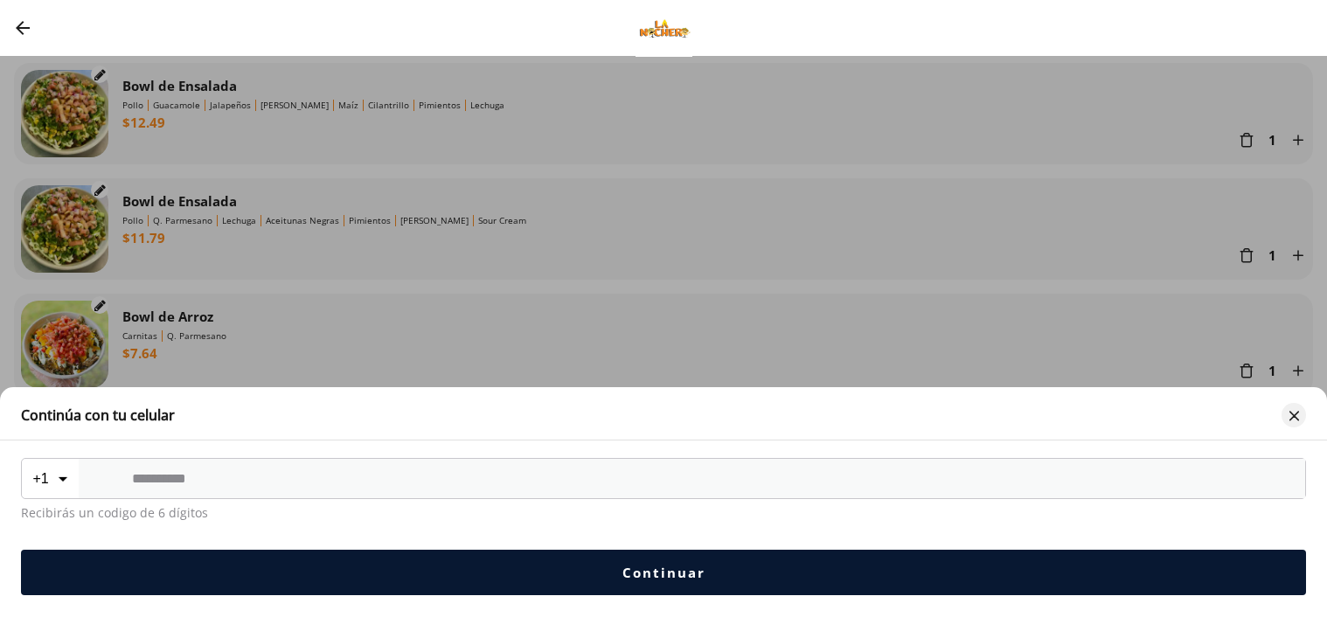
click at [328, 483] on input "Bottom Sheet" at bounding box center [692, 478] width 1120 height 15
type input "**********"
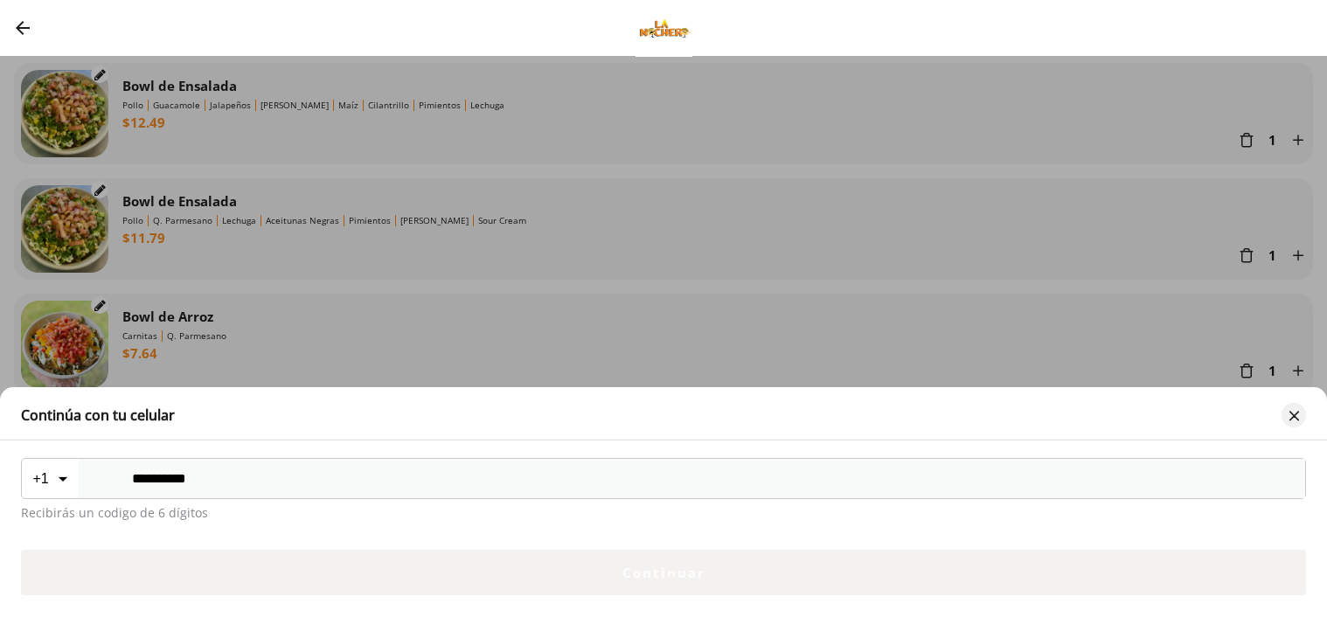
click at [660, 590] on button "Continuar" at bounding box center [663, 572] width 1285 height 45
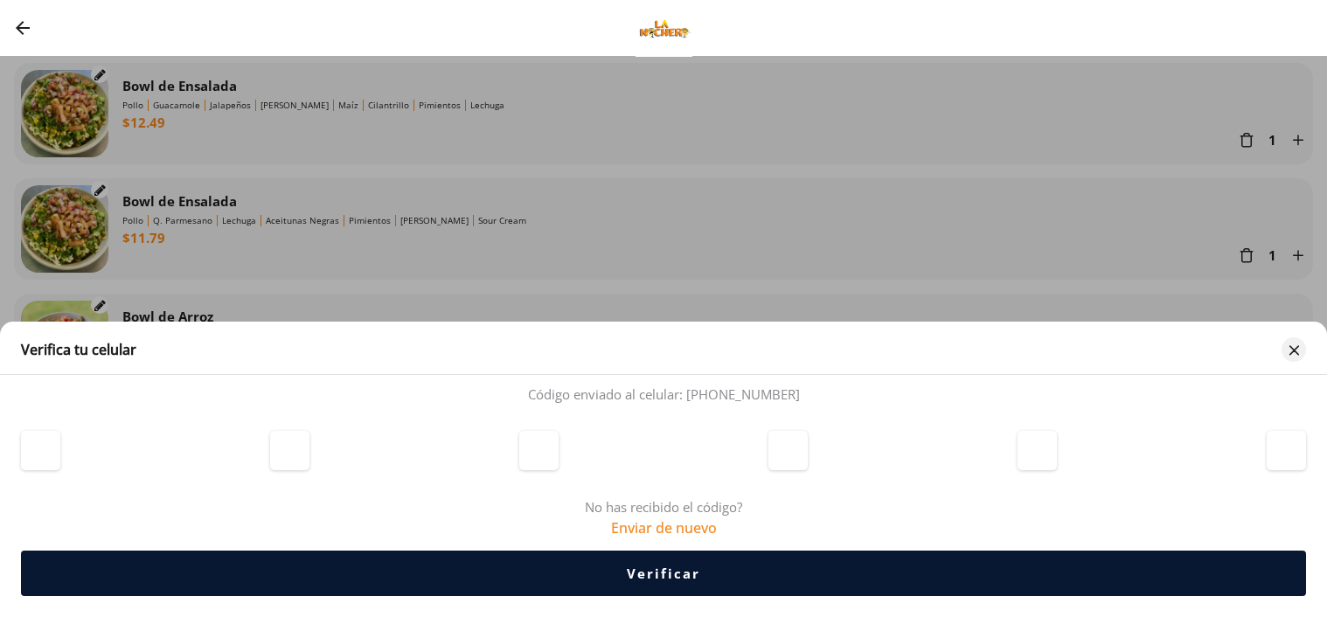
click at [43, 450] on input "otpInput-0" at bounding box center [40, 450] width 39 height 39
type input "*"
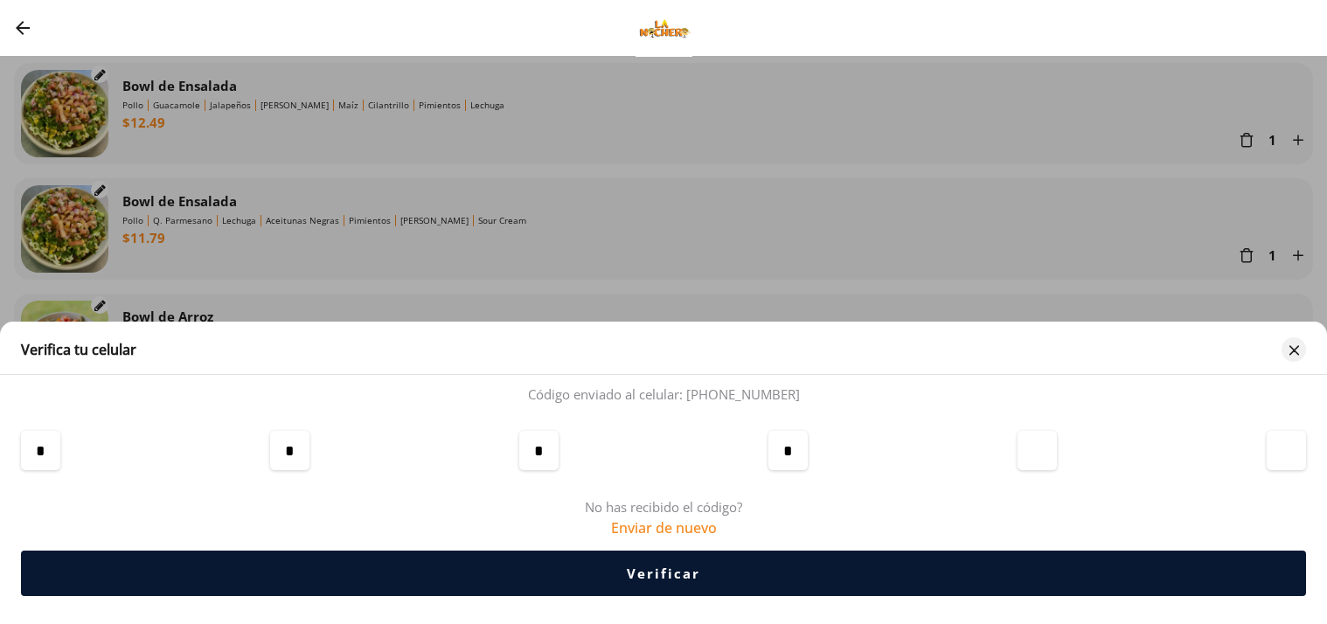
type input "*"
click at [535, 573] on button "Verificar" at bounding box center [663, 573] width 1285 height 45
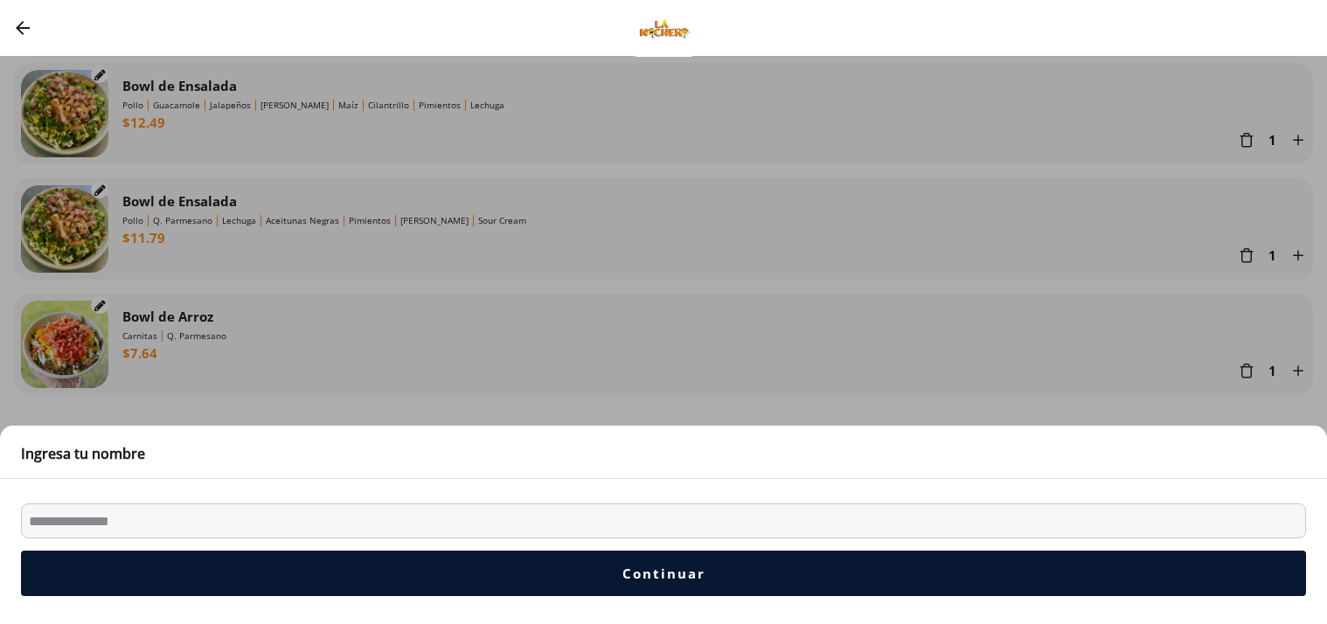
click at [441, 520] on input "Bottom Sheet" at bounding box center [663, 521] width 1285 height 35
type input "*******"
click at [692, 572] on div "Continuar" at bounding box center [663, 573] width 83 height 17
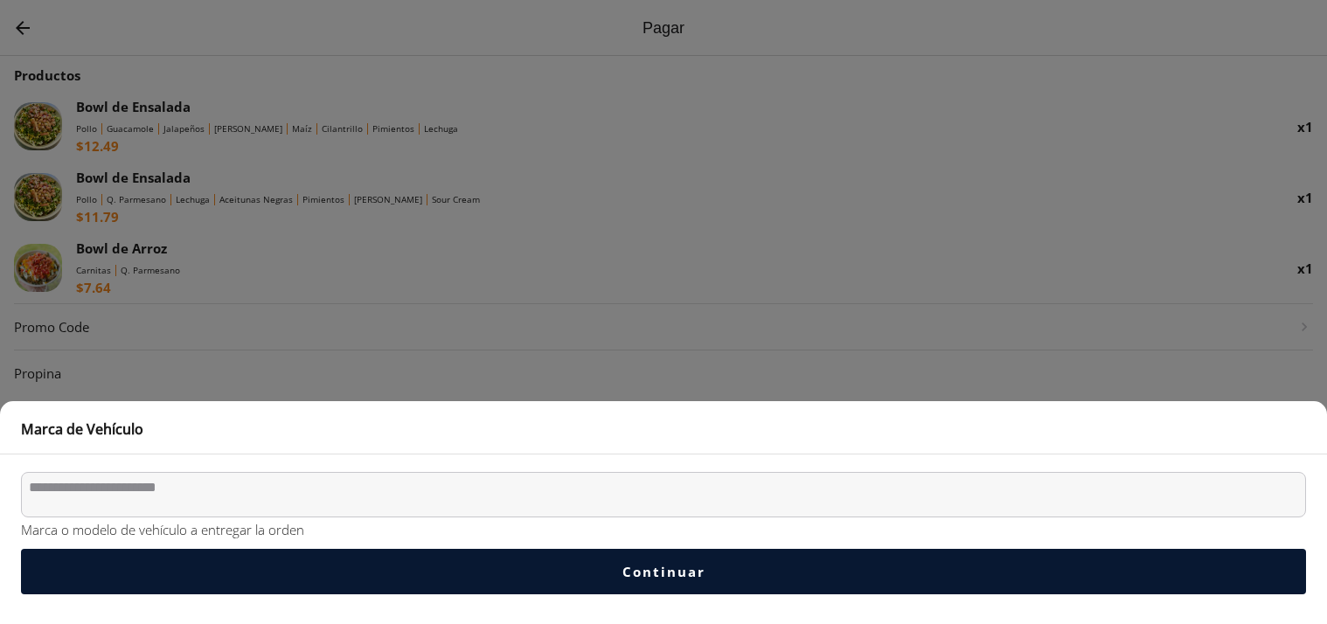
click at [283, 491] on textarea "Bottom Sheet" at bounding box center [663, 494] width 1285 height 45
click at [228, 492] on textarea "Bottom Sheet" at bounding box center [663, 494] width 1285 height 45
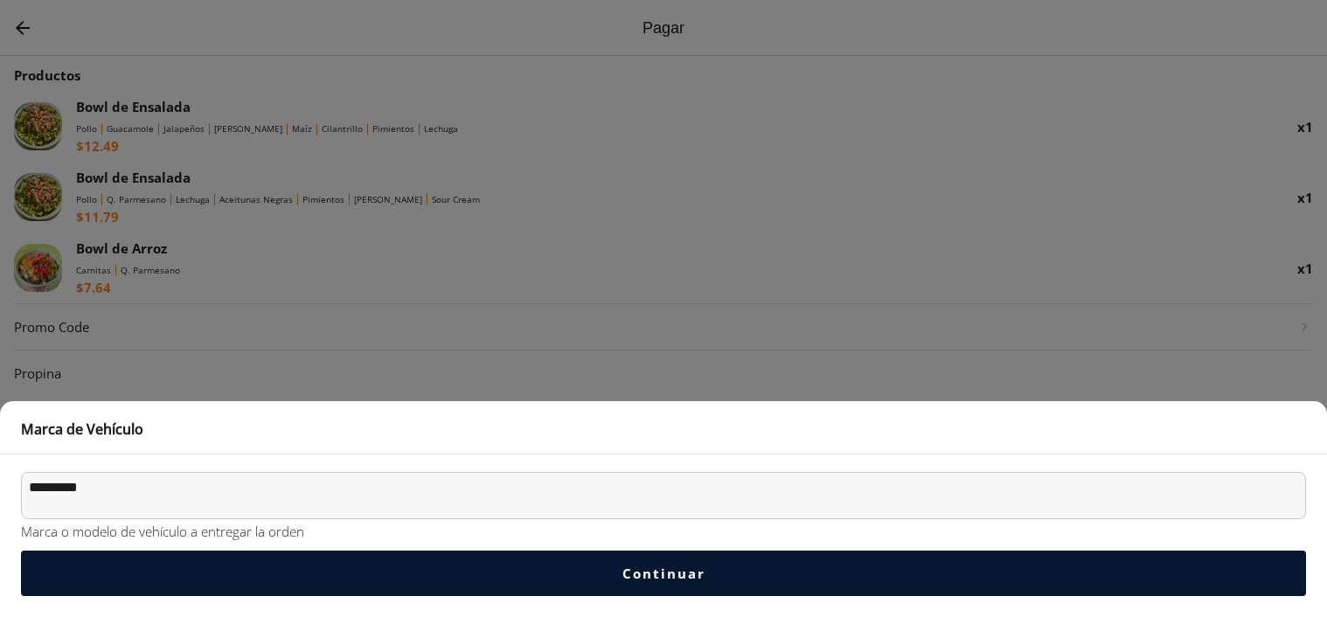
type textarea "*********"
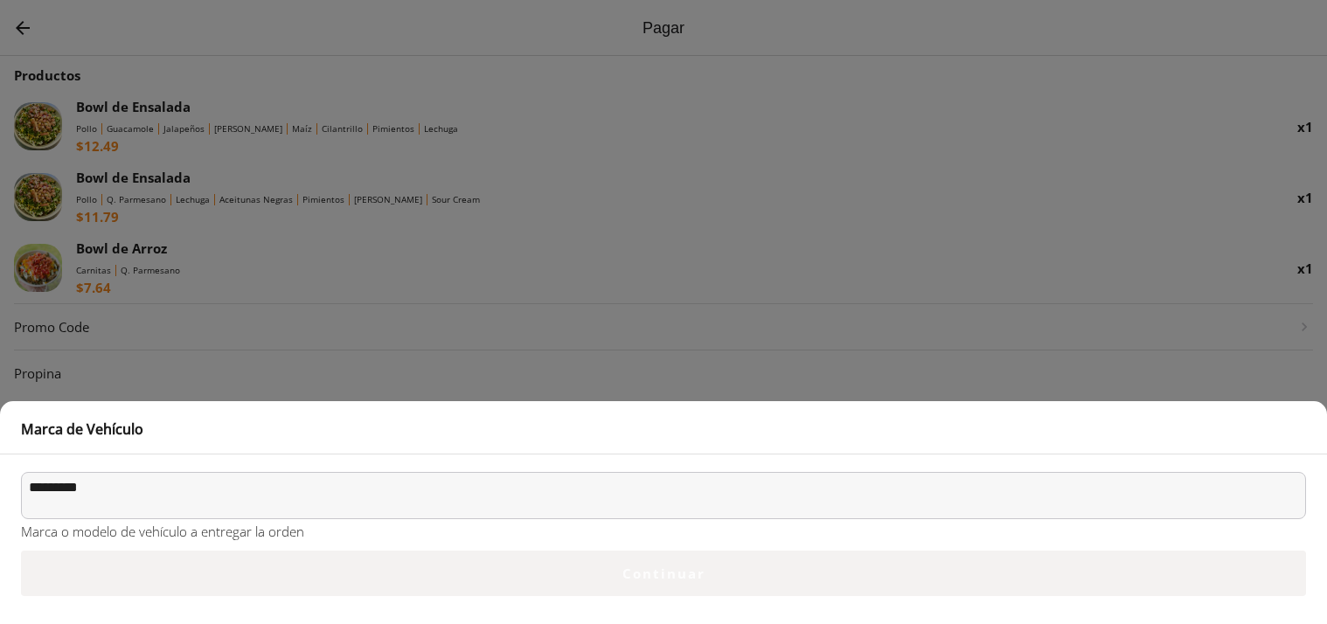
click at [660, 573] on div "Continuar" at bounding box center [663, 573] width 83 height 17
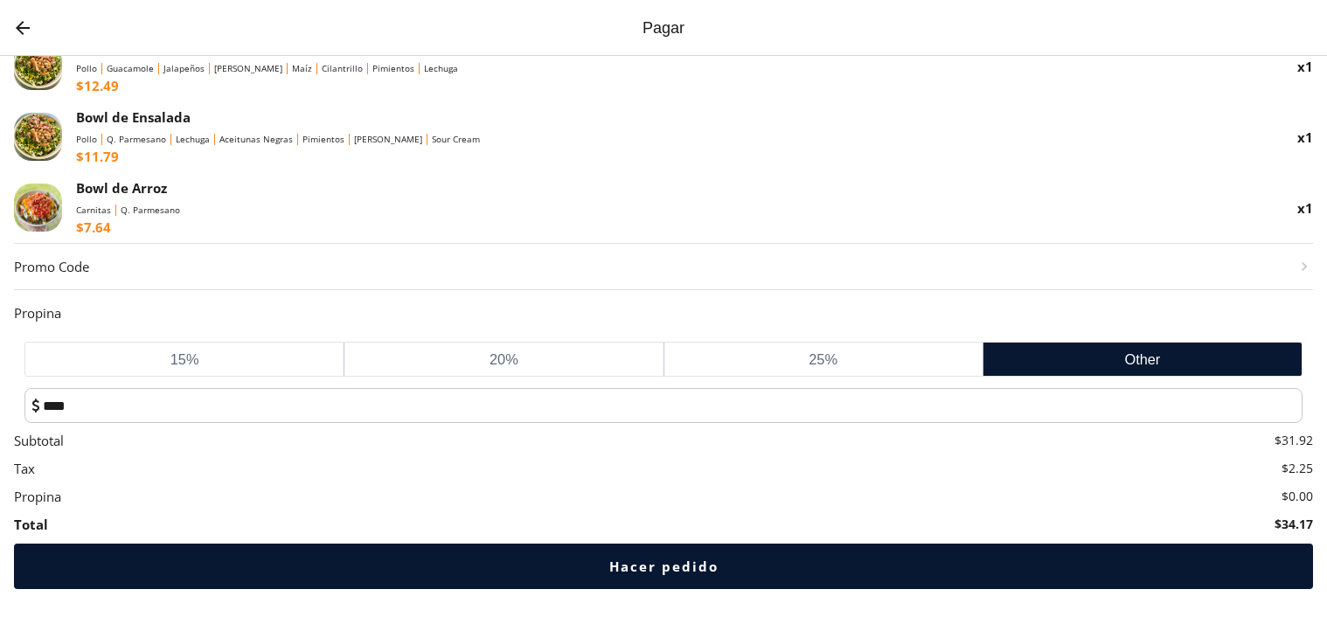
scroll to position [60, 0]
click at [233, 366] on div "15%" at bounding box center [184, 359] width 318 height 33
type input "****"
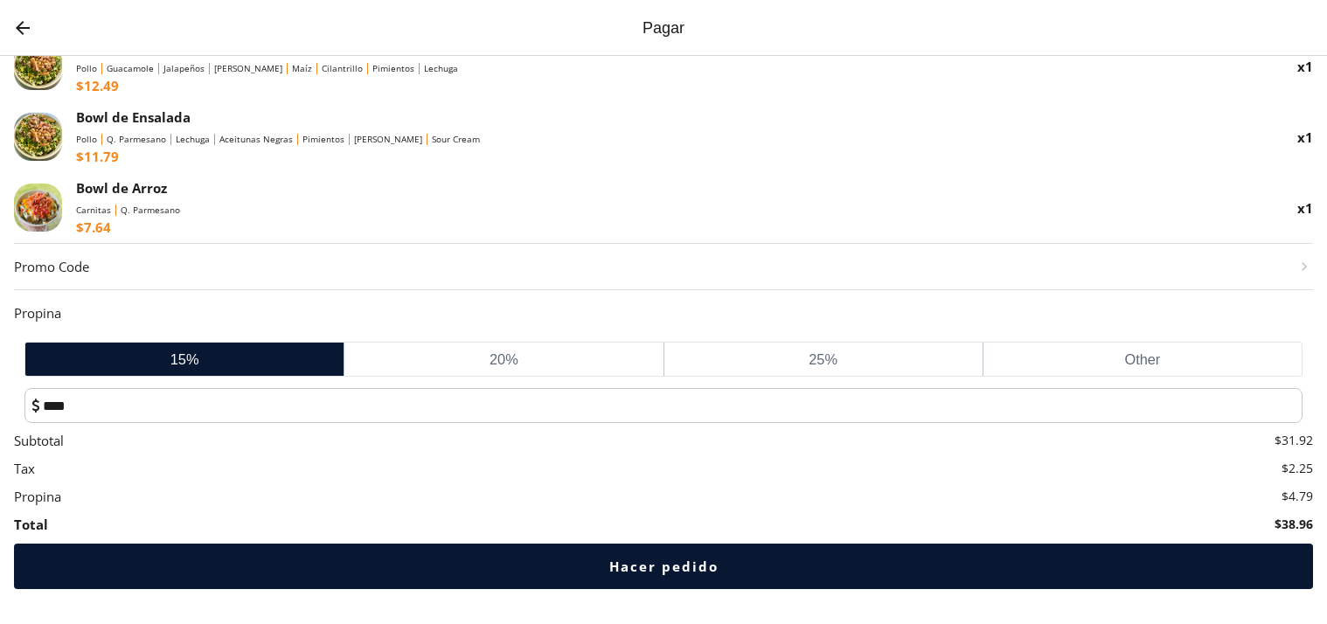
click at [618, 566] on div "Hacer pedido" at bounding box center [663, 566] width 109 height 17
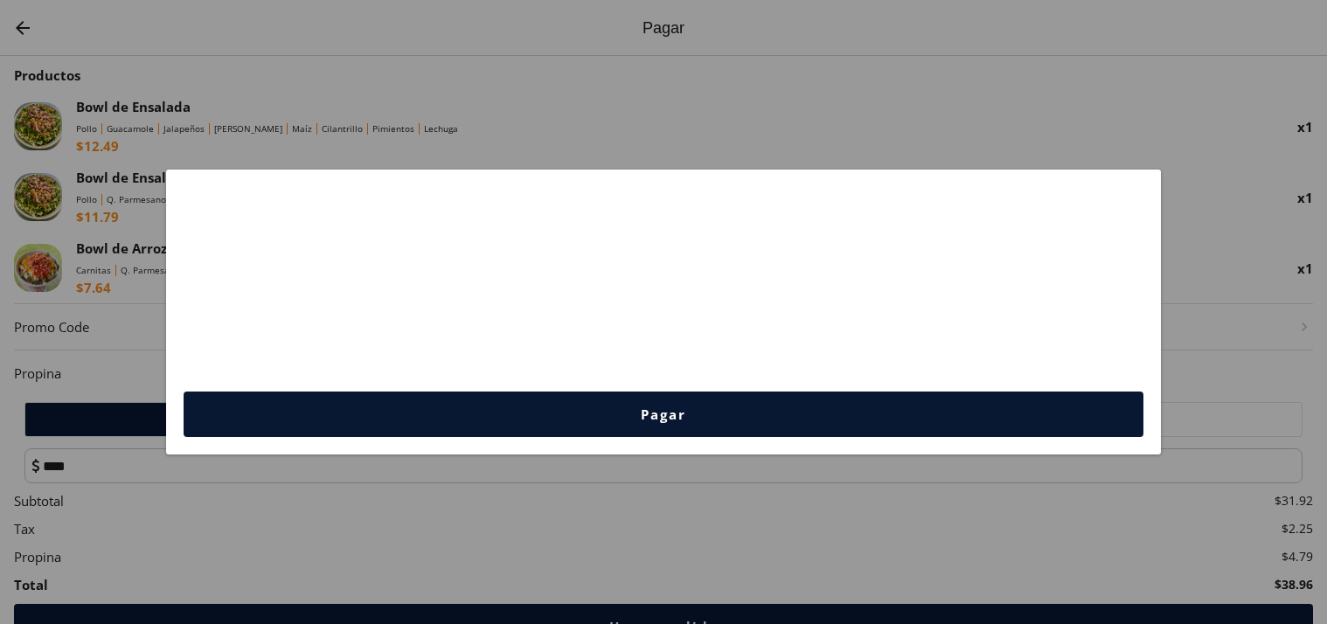
scroll to position [0, 0]
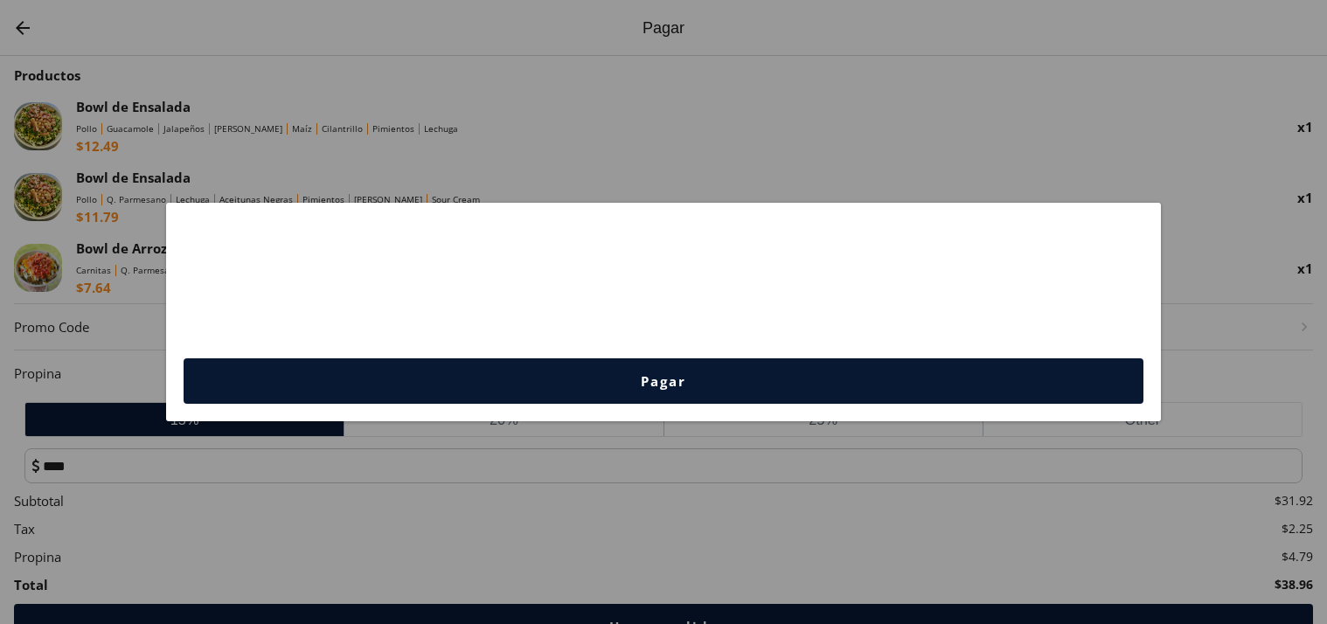
click at [675, 399] on button "Pagar" at bounding box center [664, 380] width 961 height 45
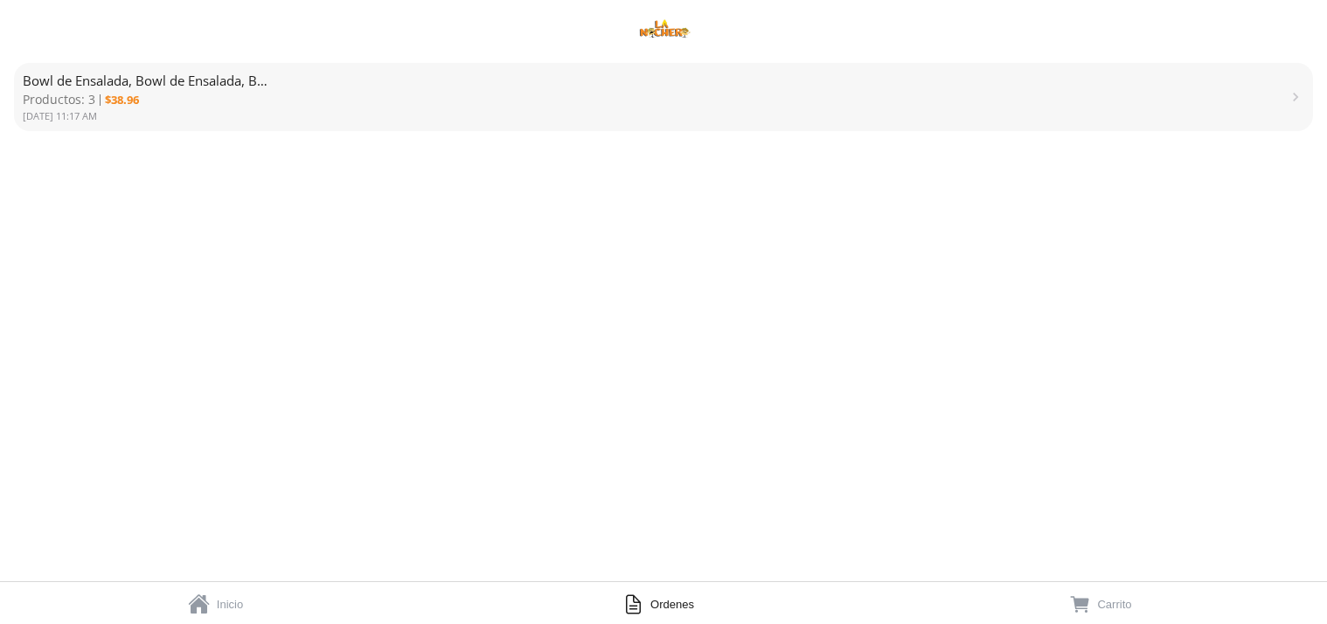
click at [664, 594] on link "  Ordenes" at bounding box center [663, 603] width 442 height 42
click at [128, 75] on span "Bowl de Ensalada, Bowl de Ensalada, Bowl de Arroz" at bounding box center [178, 80] width 310 height 17
